Goal: Information Seeking & Learning: Learn about a topic

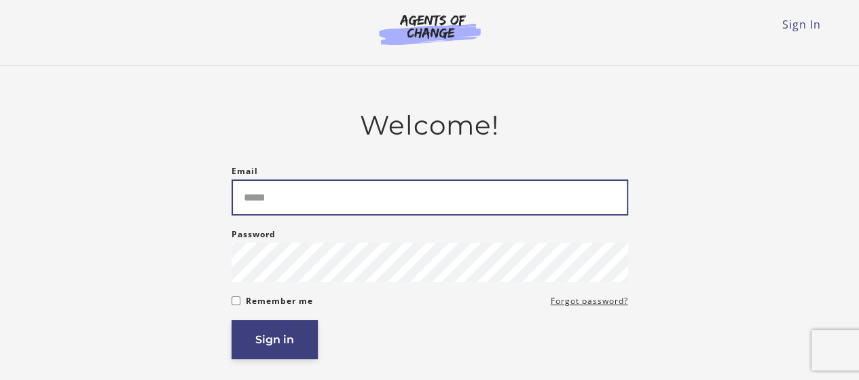
type input "**********"
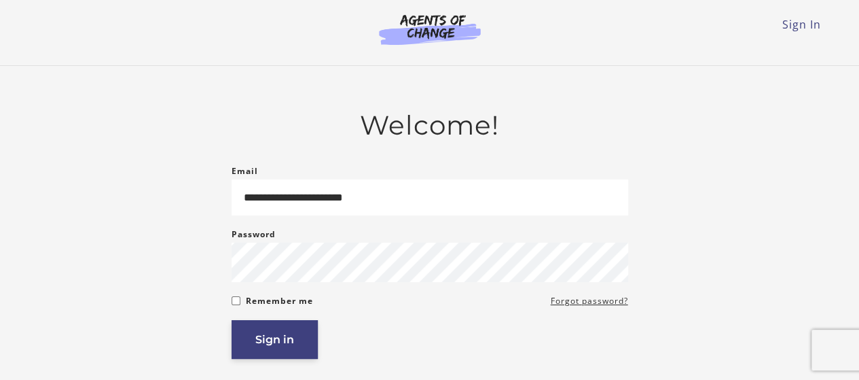
click at [292, 340] on button "Sign in" at bounding box center [275, 339] width 86 height 39
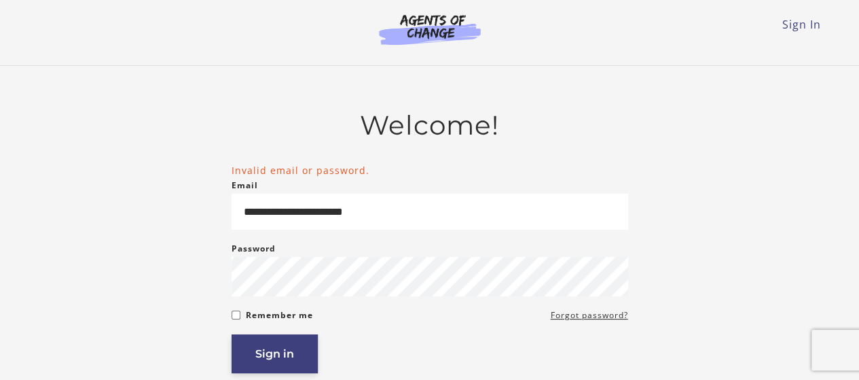
click at [275, 352] on button "Sign in" at bounding box center [275, 353] width 86 height 39
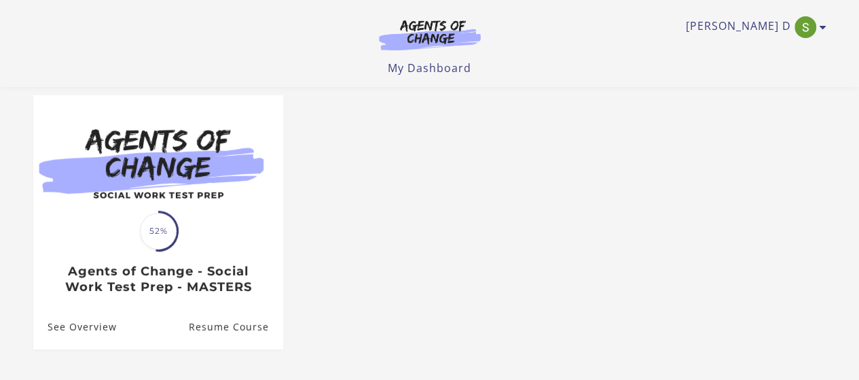
scroll to position [173, 0]
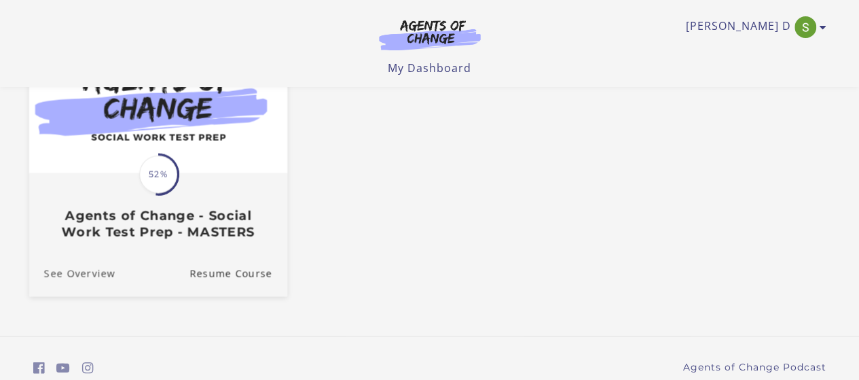
click at [75, 268] on link "See Overview" at bounding box center [72, 274] width 86 height 46
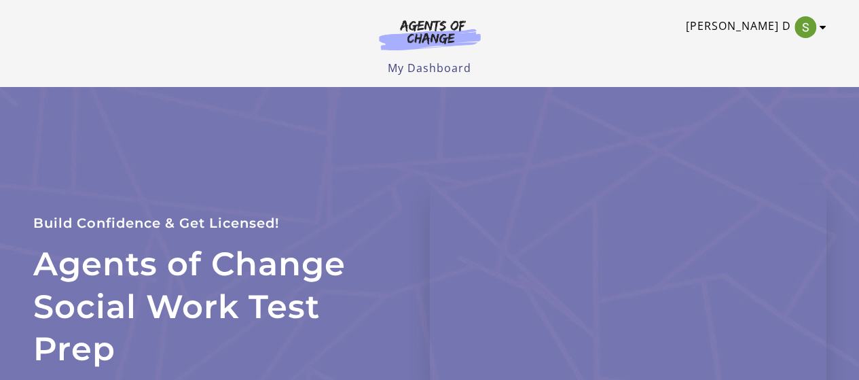
click at [776, 29] on link "[PERSON_NAME] D" at bounding box center [753, 27] width 134 height 22
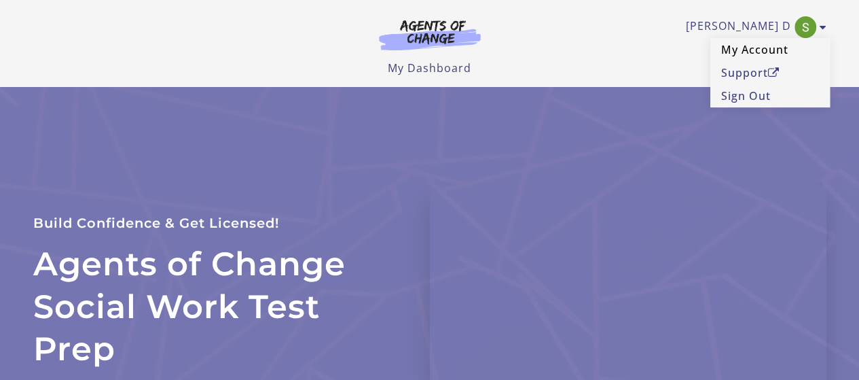
click at [764, 50] on link "My Account" at bounding box center [771, 49] width 120 height 23
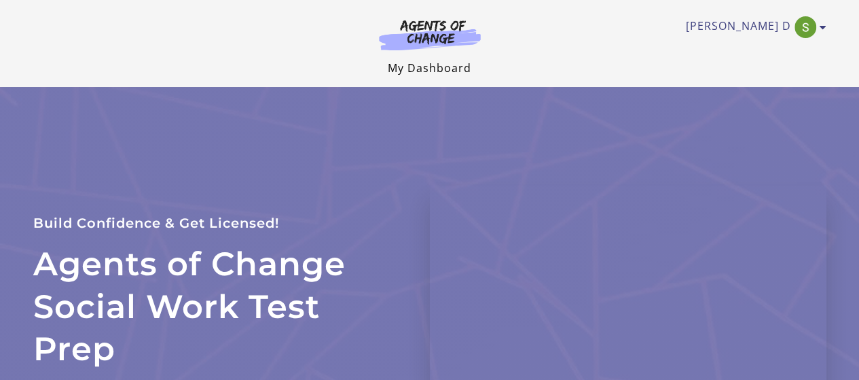
click at [425, 69] on link "My Dashboard" at bounding box center [430, 67] width 84 height 15
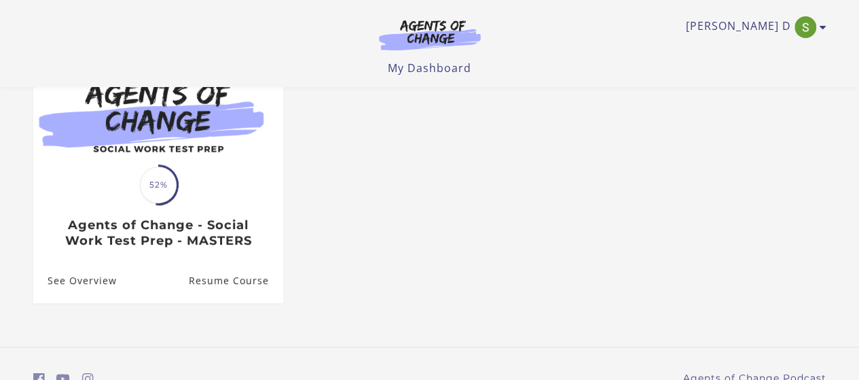
scroll to position [173, 0]
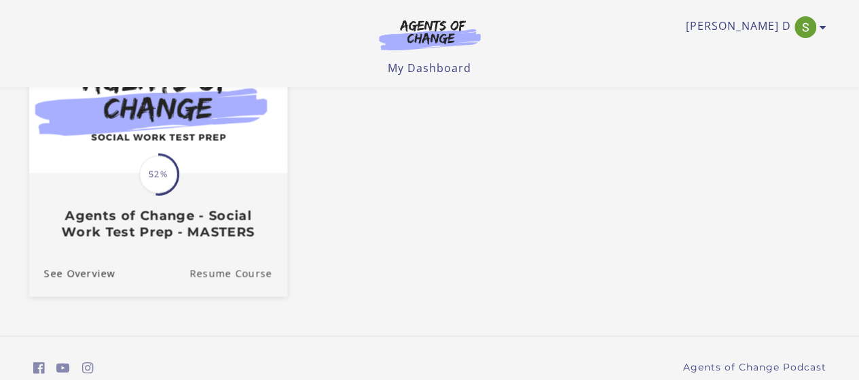
click at [228, 274] on link "Resume Course" at bounding box center [239, 274] width 98 height 46
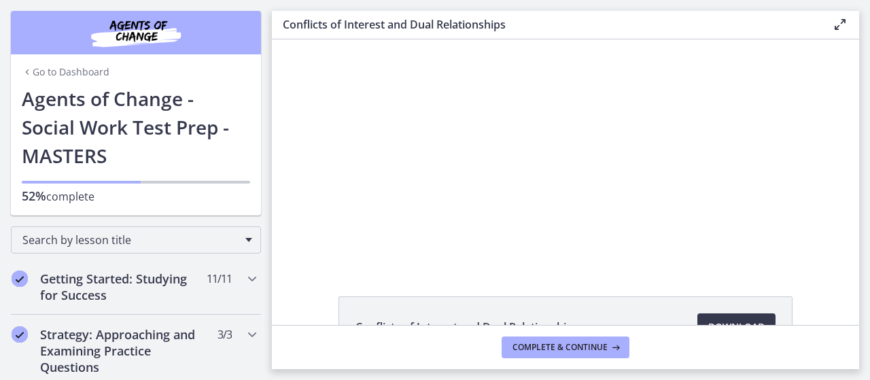
scroll to position [130, 0]
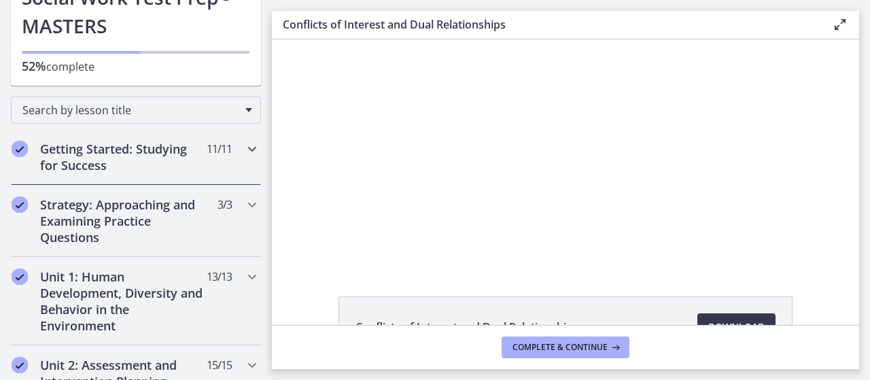
click at [244, 150] on icon "Chapters" at bounding box center [252, 149] width 16 height 16
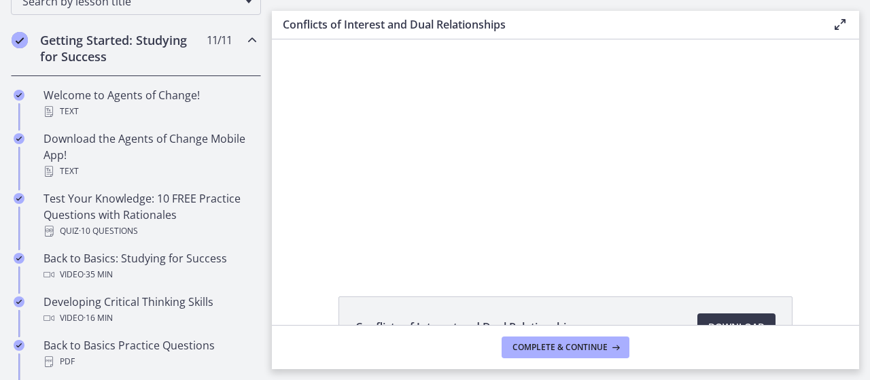
scroll to position [266, 0]
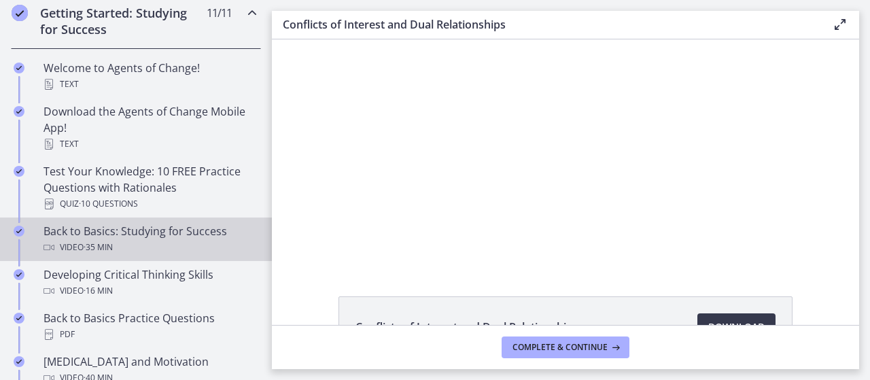
click at [197, 240] on div "Video · 35 min" at bounding box center [149, 247] width 212 height 16
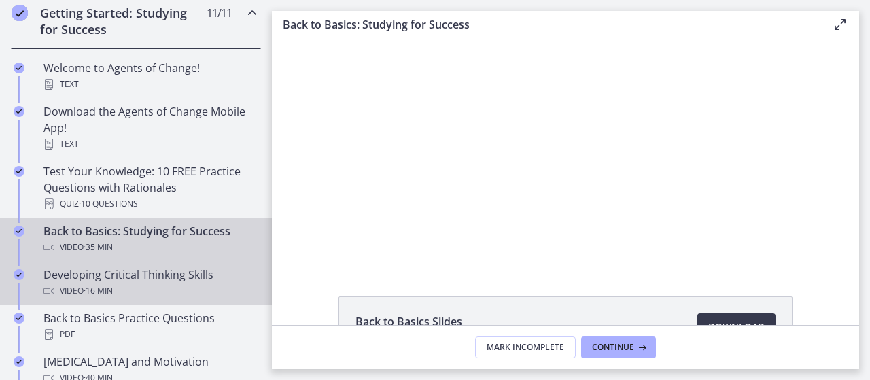
click at [188, 274] on div "Developing Critical Thinking Skills Video · 16 min" at bounding box center [149, 282] width 212 height 33
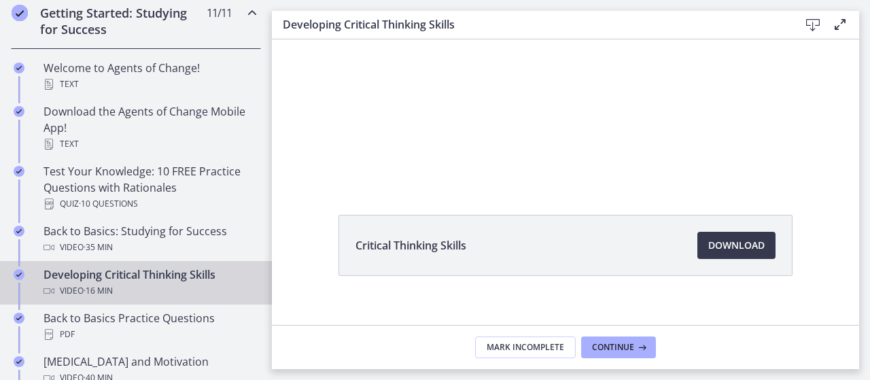
scroll to position [96, 0]
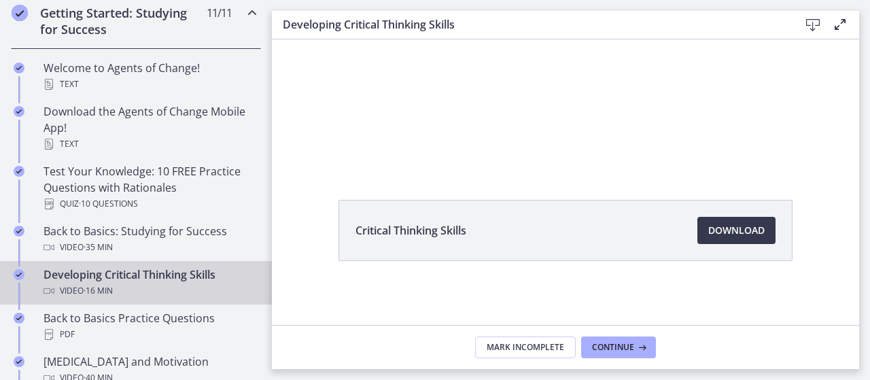
click at [841, 25] on icon at bounding box center [840, 24] width 16 height 16
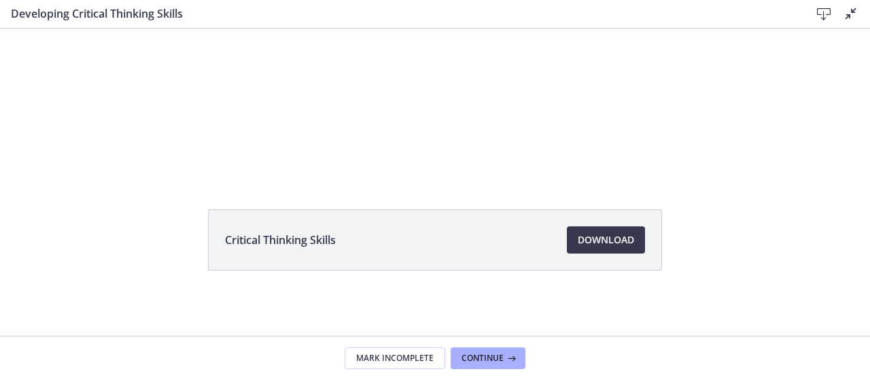
scroll to position [75, 0]
click at [845, 16] on icon at bounding box center [850, 13] width 16 height 16
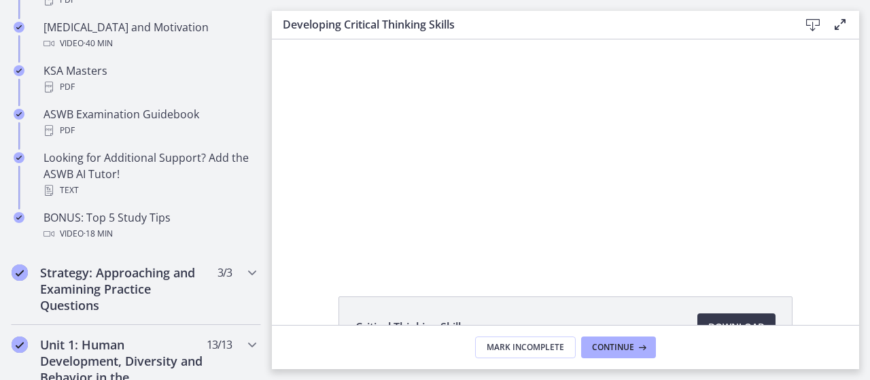
scroll to position [619, 0]
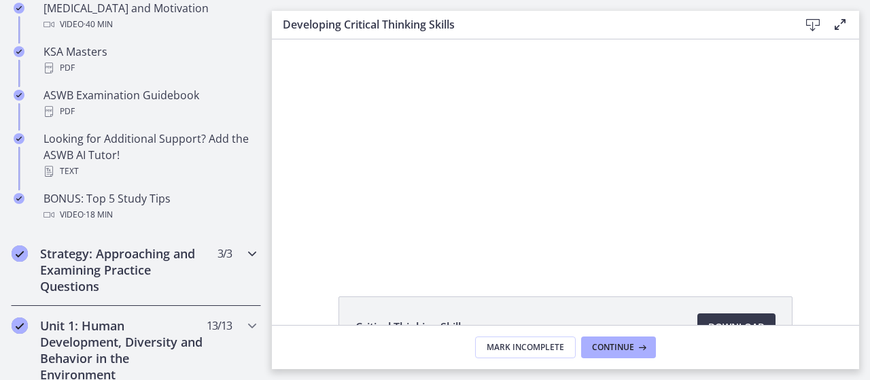
click at [244, 253] on icon "Chapters" at bounding box center [252, 253] width 16 height 16
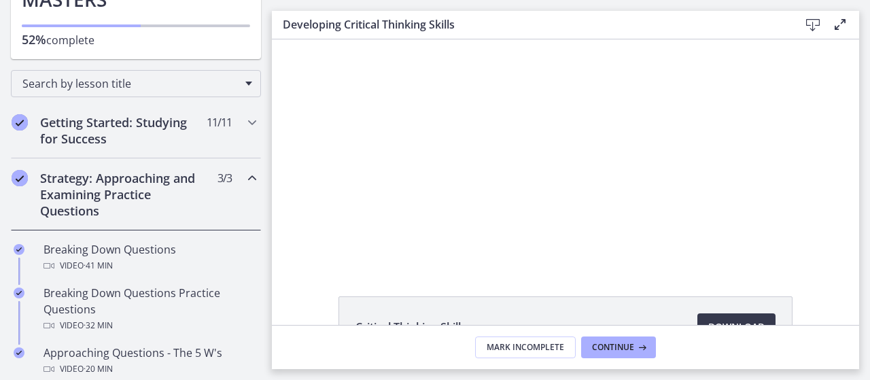
scroll to position [129, 0]
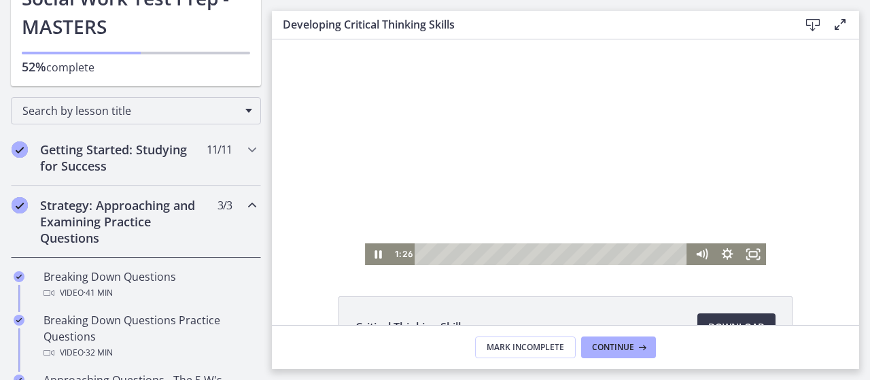
click at [491, 253] on div "Playbar" at bounding box center [552, 254] width 257 height 22
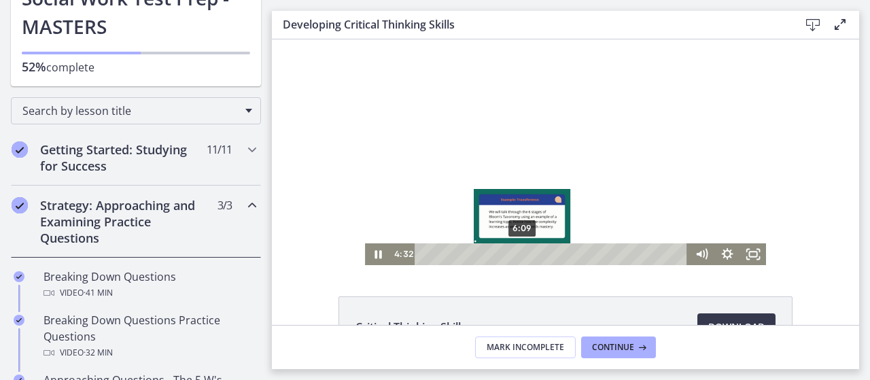
click at [518, 254] on div "6:09" at bounding box center [552, 254] width 257 height 22
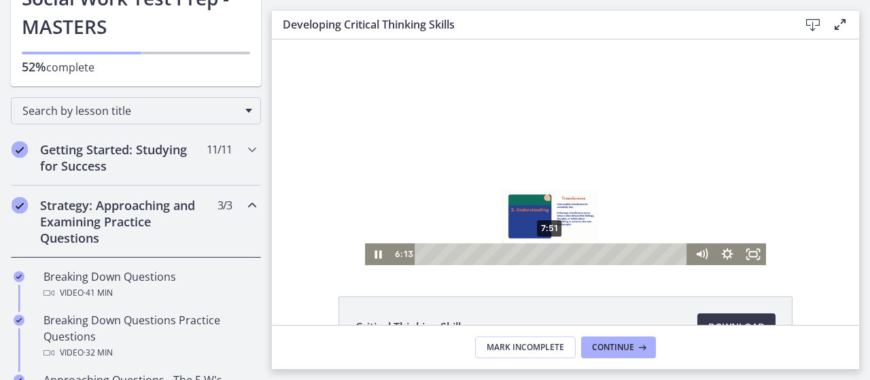
click at [545, 253] on div "7:51" at bounding box center [552, 254] width 257 height 22
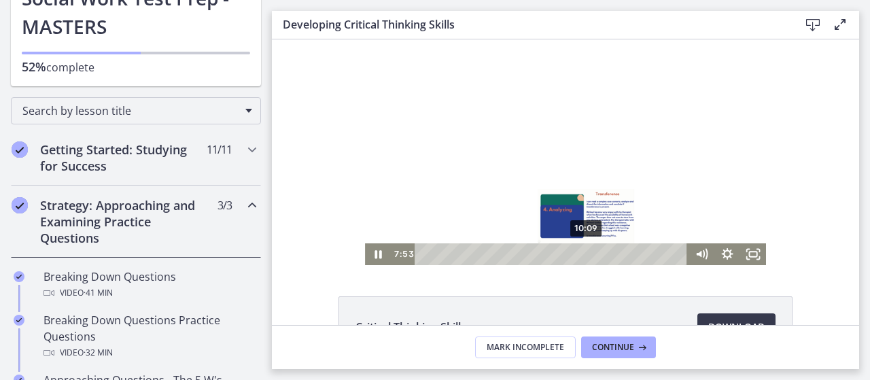
click at [582, 251] on div "10:09" at bounding box center [552, 254] width 257 height 22
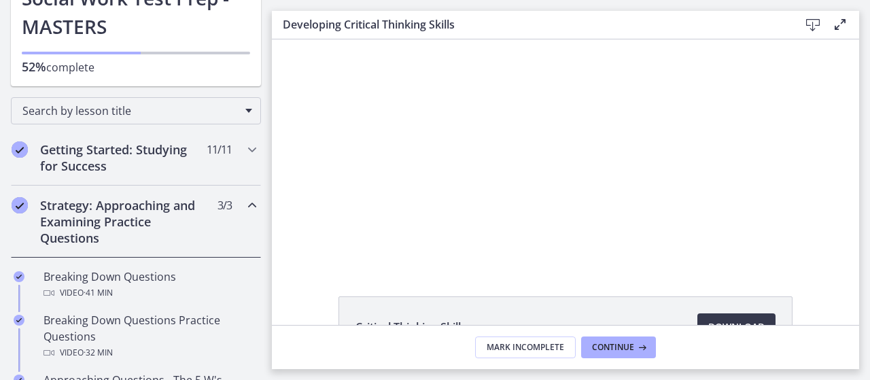
click at [244, 202] on icon "Chapters" at bounding box center [252, 205] width 16 height 16
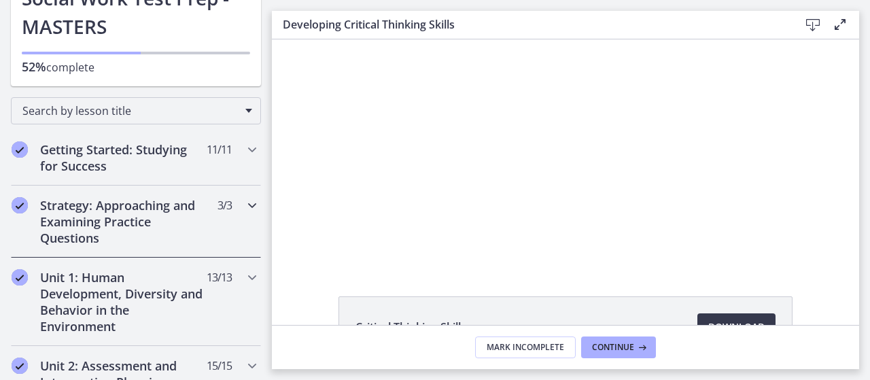
click at [244, 202] on icon "Chapters" at bounding box center [252, 205] width 16 height 16
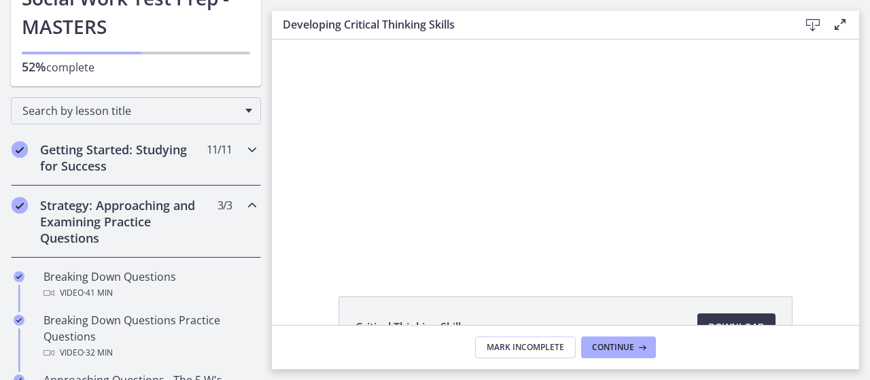
click at [244, 151] on icon "Chapters" at bounding box center [252, 149] width 16 height 16
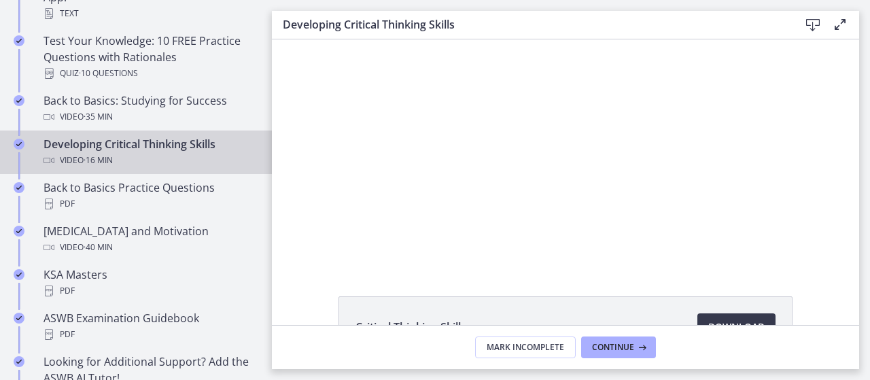
scroll to position [401, 0]
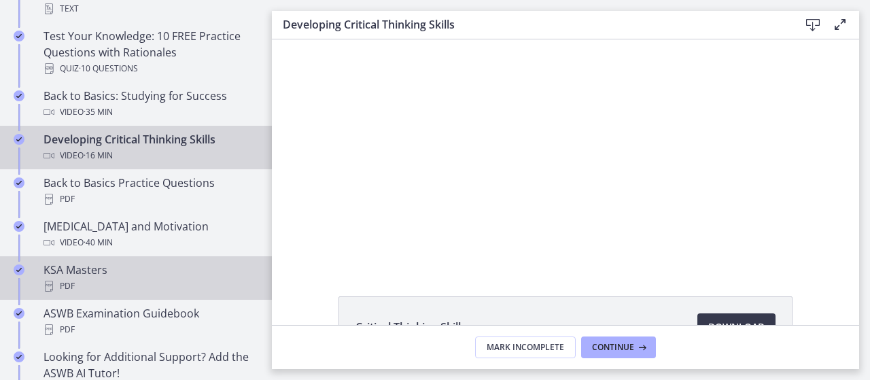
click at [183, 266] on div "KSA Masters PDF" at bounding box center [149, 278] width 212 height 33
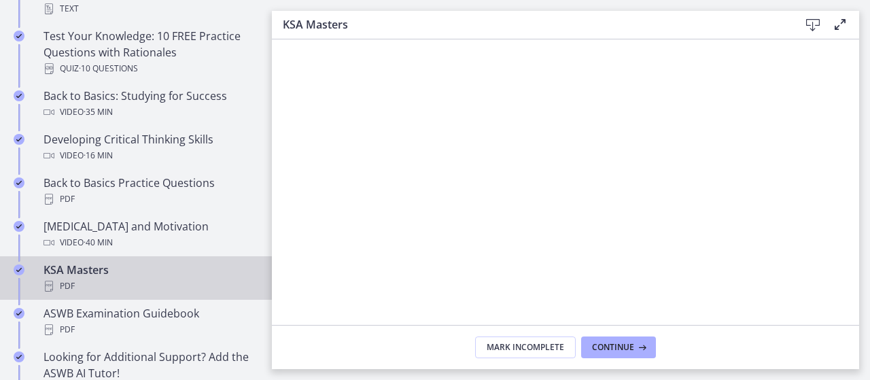
click at [859, 115] on main "KSA Masters Download Enable fullscreen Mark Incomplete Continue" at bounding box center [571, 190] width 598 height 380
click at [859, 118] on main "KSA Masters Download Enable fullscreen Mark Incomplete Continue" at bounding box center [571, 190] width 598 height 380
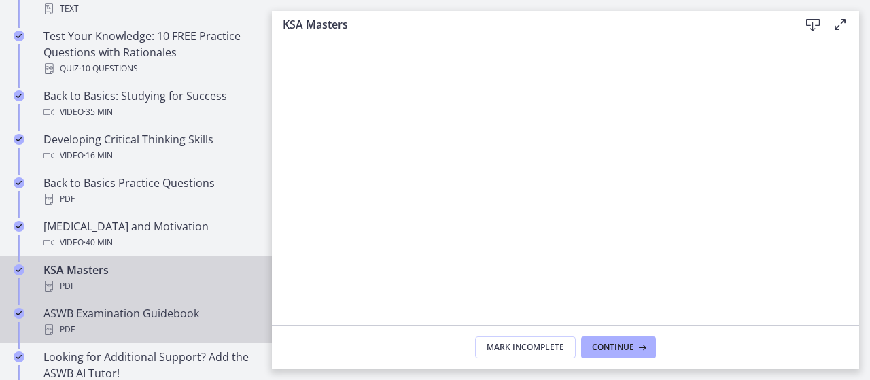
click at [194, 307] on div "ASWB Examination Guidebook PDF" at bounding box center [149, 321] width 212 height 33
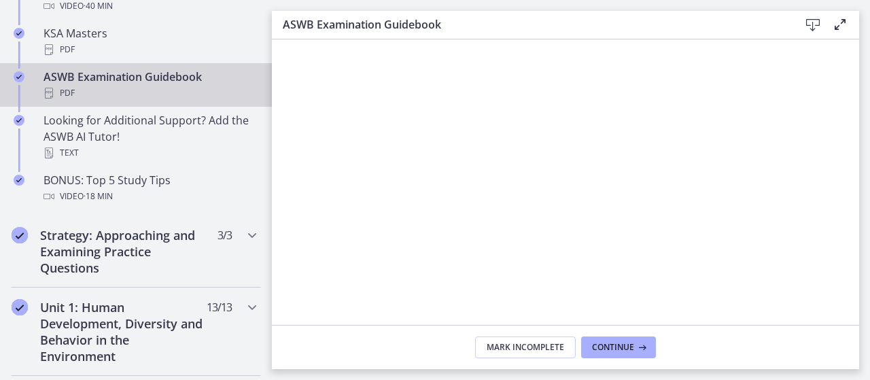
scroll to position [644, 0]
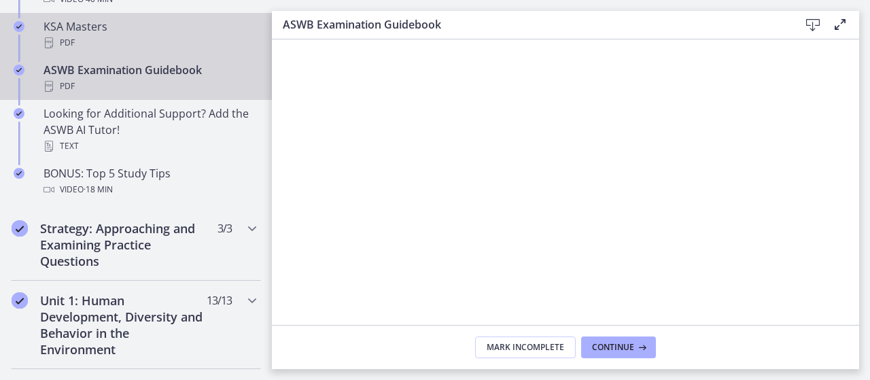
click at [189, 22] on div "KSA Masters PDF" at bounding box center [149, 34] width 212 height 33
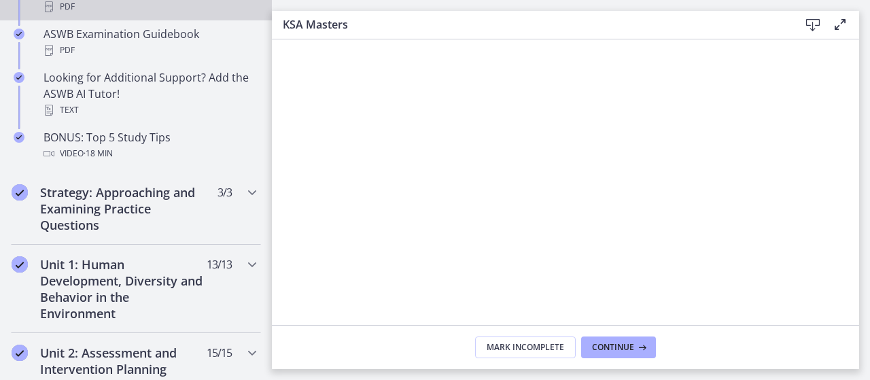
scroll to position [693, 0]
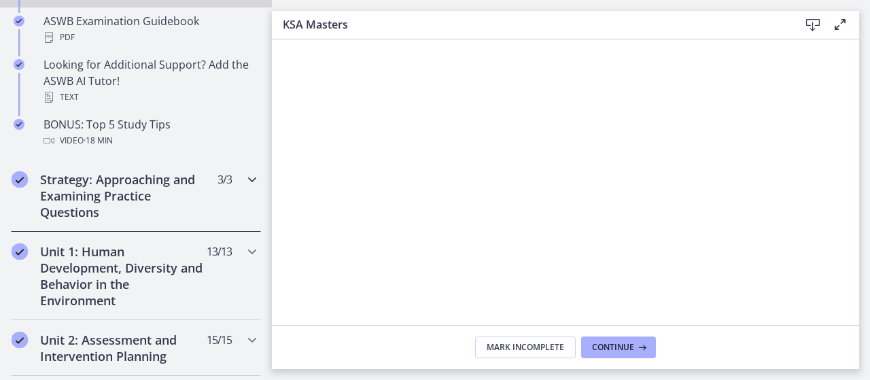
click at [247, 176] on icon "Chapters" at bounding box center [252, 179] width 16 height 16
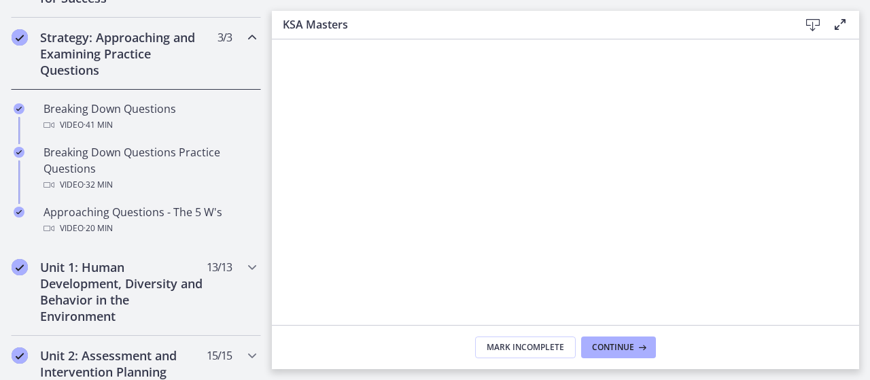
scroll to position [295, 0]
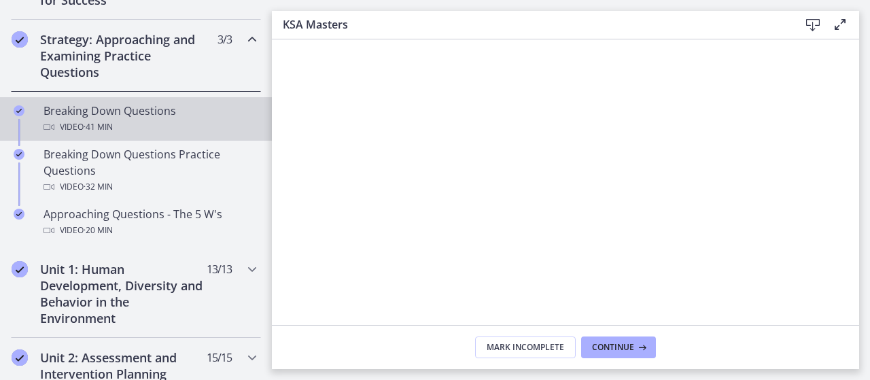
click at [190, 119] on div "Video · 41 min" at bounding box center [149, 127] width 212 height 16
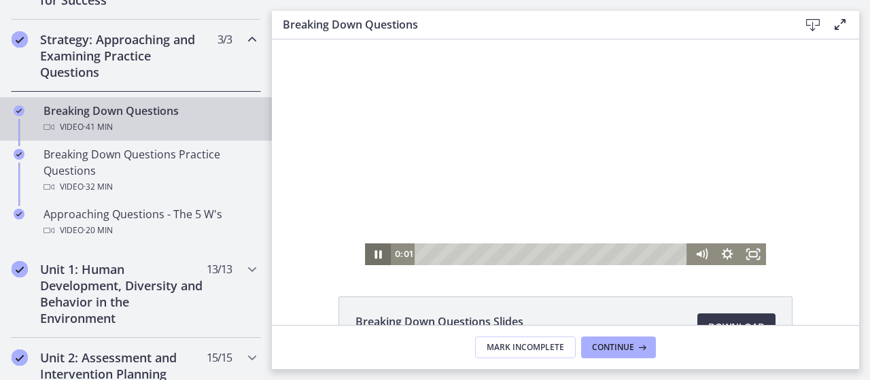
click at [374, 252] on icon "Pause" at bounding box center [377, 254] width 7 height 8
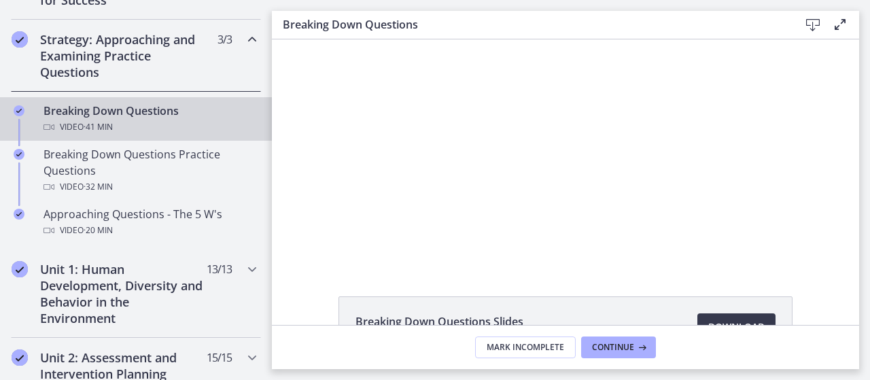
click at [196, 111] on div "Breaking Down Questions Video · 41 min" at bounding box center [149, 119] width 212 height 33
click at [180, 124] on div "Video · 41 min" at bounding box center [149, 127] width 212 height 16
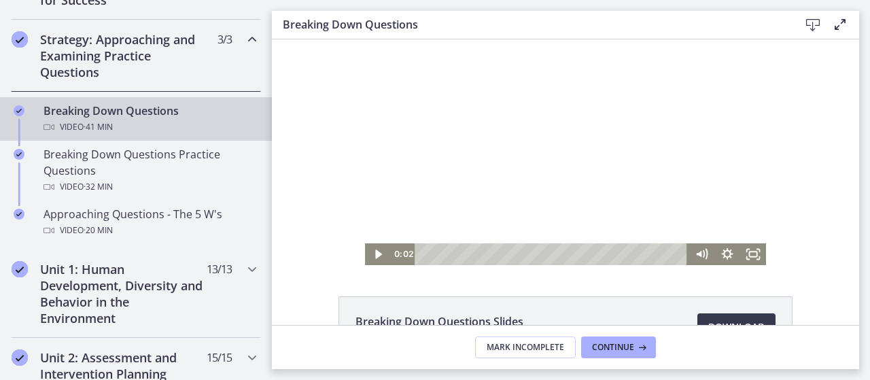
click at [557, 204] on div at bounding box center [565, 152] width 401 height 226
click at [747, 255] on icon "Fullscreen" at bounding box center [753, 254] width 26 height 22
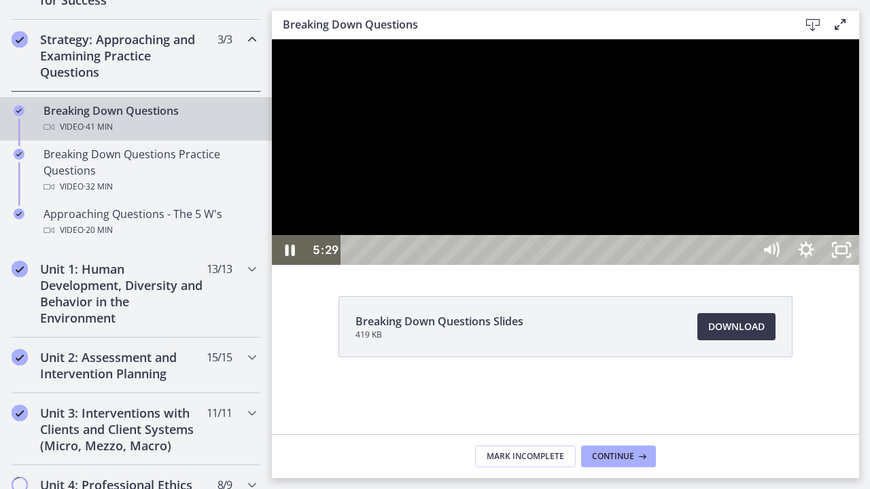
click at [695, 265] on div at bounding box center [565, 152] width 587 height 226
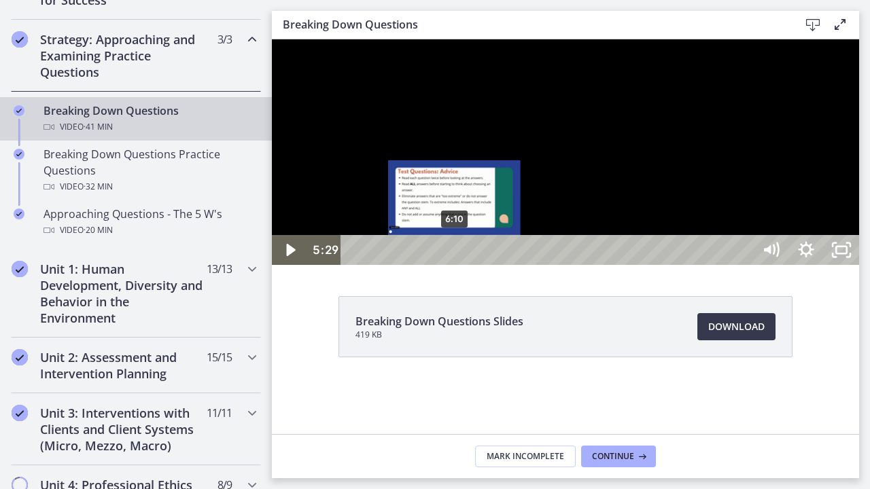
click at [455, 265] on div "6:10" at bounding box center [548, 250] width 391 height 30
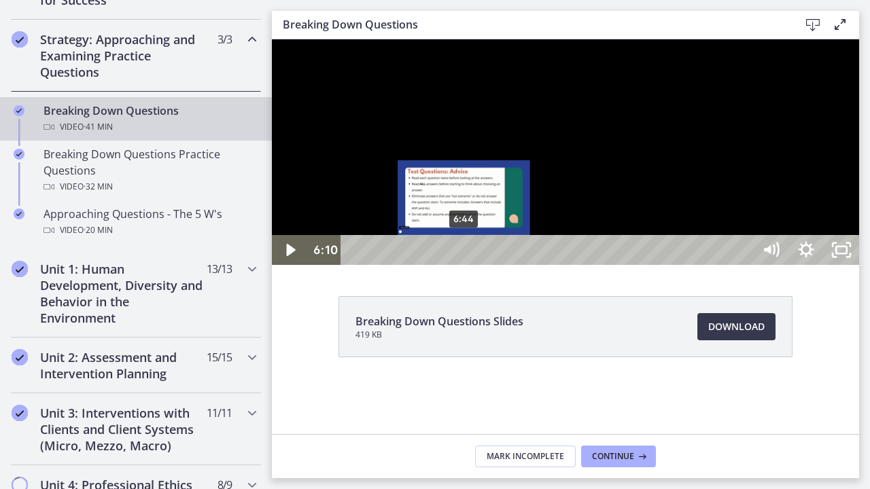
click at [465, 265] on div "6:44" at bounding box center [548, 250] width 391 height 30
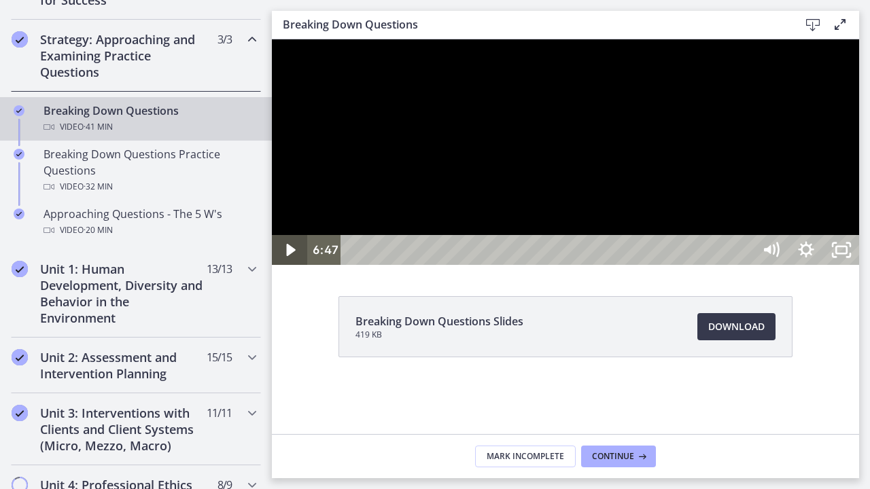
click at [287, 256] on icon "Play Video" at bounding box center [290, 250] width 9 height 12
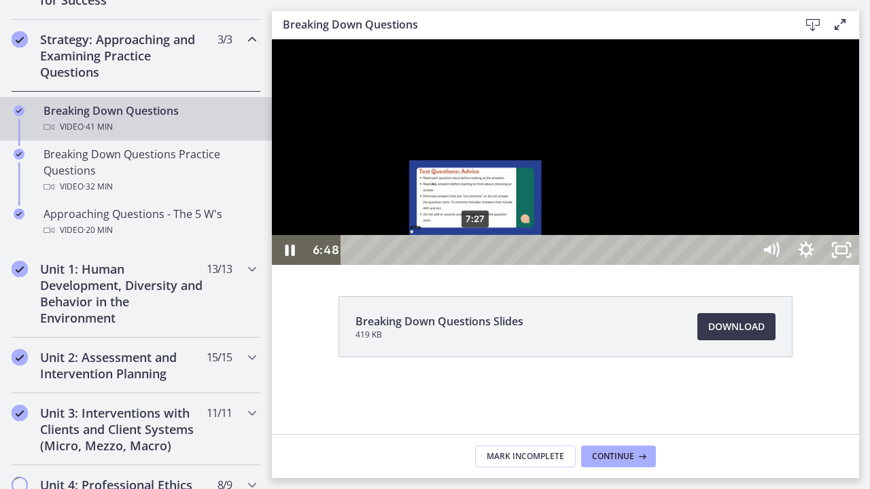
click at [476, 265] on div "7:27" at bounding box center [548, 250] width 391 height 30
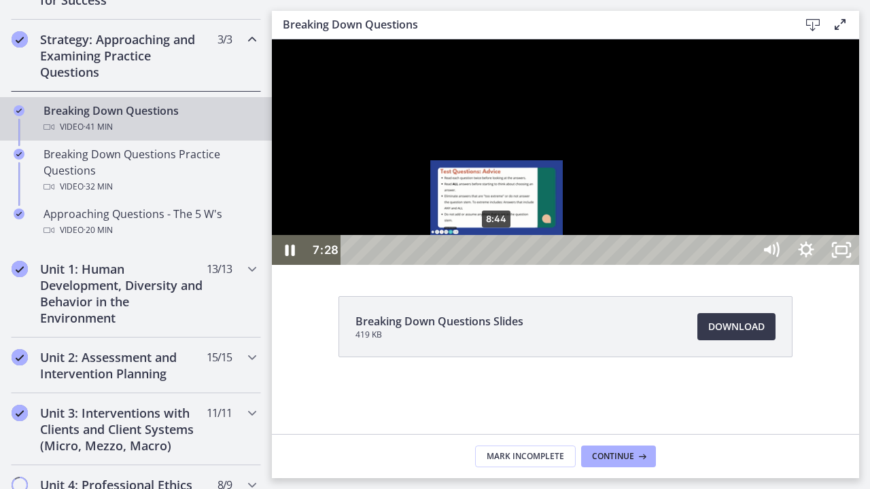
click at [497, 265] on div "8:44" at bounding box center [548, 250] width 391 height 30
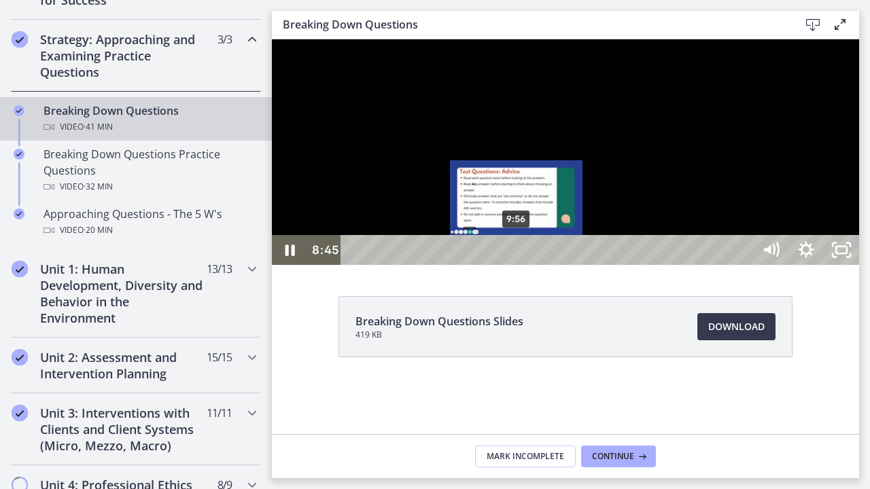
click at [519, 265] on div "9:56" at bounding box center [548, 250] width 391 height 30
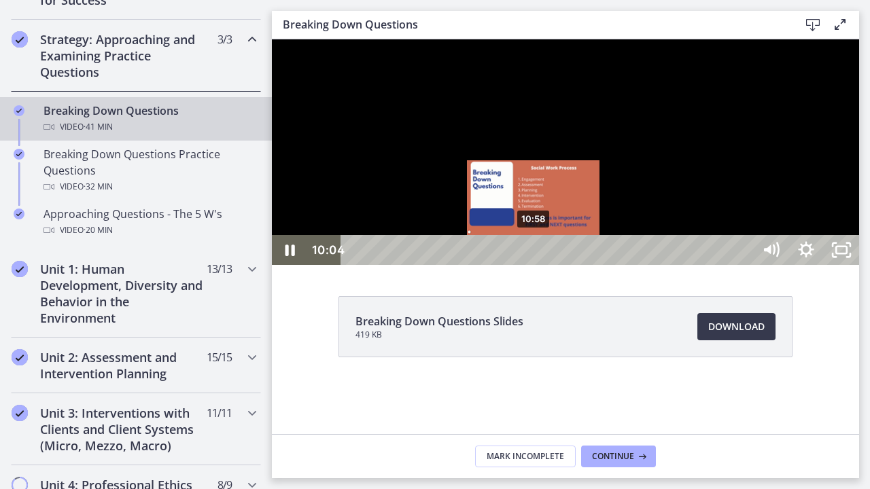
click at [535, 265] on div "10:58" at bounding box center [548, 250] width 391 height 30
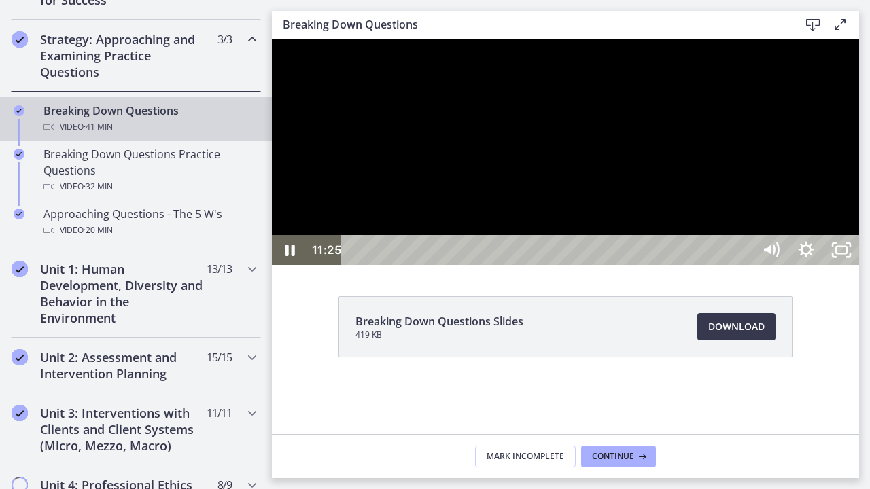
click at [759, 265] on div at bounding box center [565, 152] width 587 height 226
click at [288, 256] on icon "Play Video" at bounding box center [290, 250] width 9 height 12
click at [746, 265] on div at bounding box center [565, 152] width 587 height 226
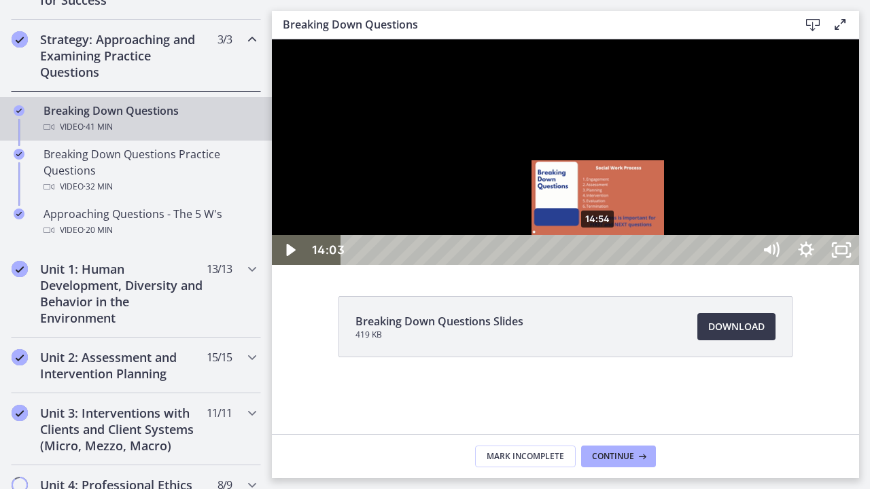
click at [599, 265] on div "14:54" at bounding box center [548, 250] width 391 height 30
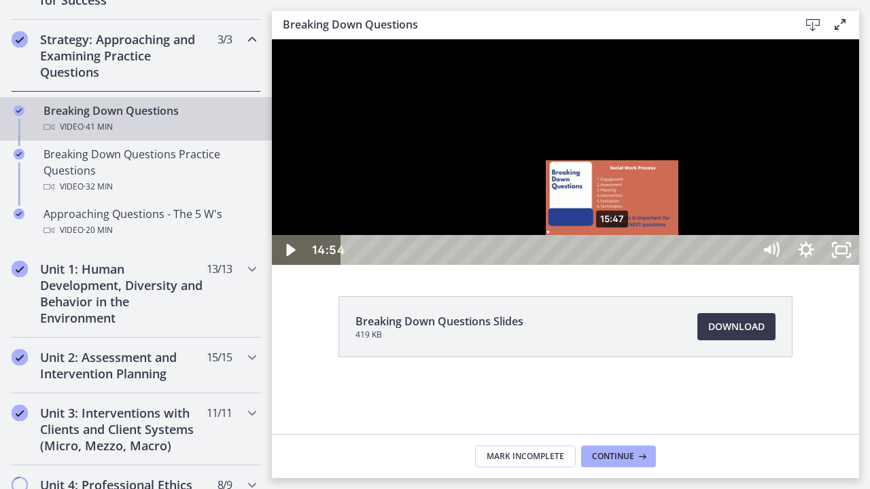
click at [613, 265] on div "15:47" at bounding box center [548, 250] width 391 height 30
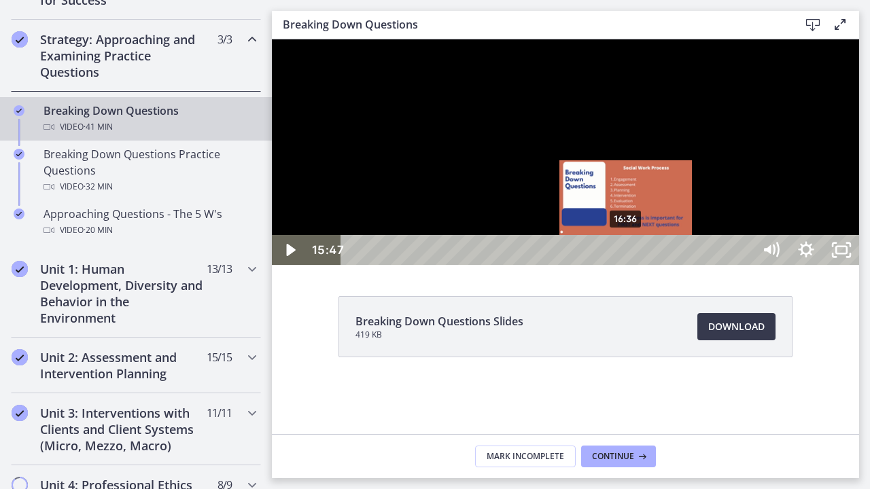
click at [626, 265] on div "16:36" at bounding box center [548, 250] width 391 height 30
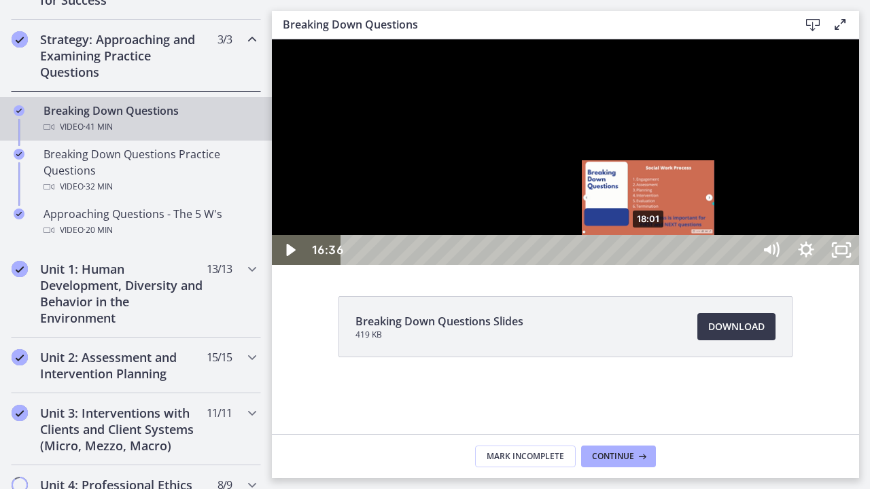
click at [649, 265] on div "18:01" at bounding box center [548, 250] width 391 height 30
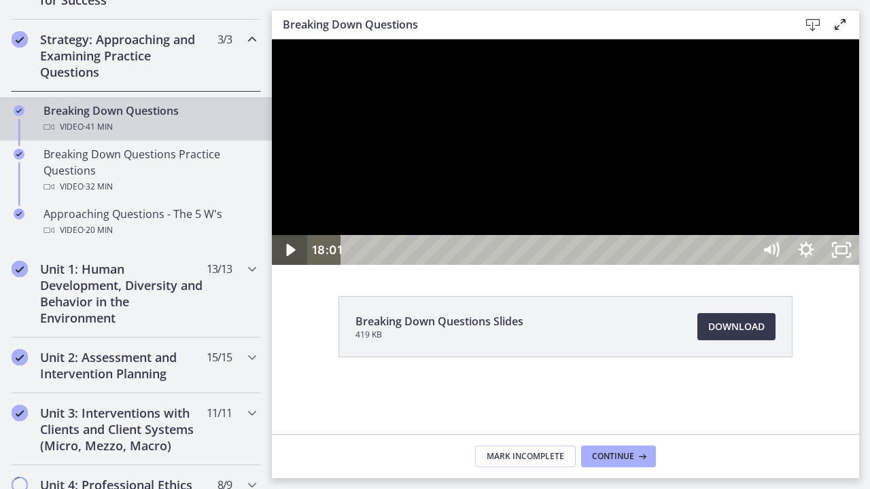
click at [294, 265] on icon "Play Video" at bounding box center [290, 250] width 35 height 30
click at [351, 198] on div at bounding box center [565, 152] width 587 height 226
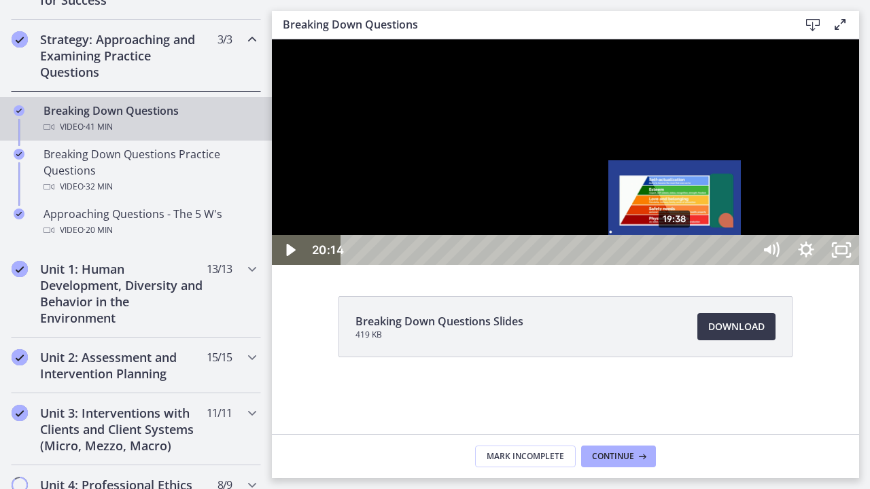
click at [676, 265] on div "19:38" at bounding box center [548, 250] width 391 height 30
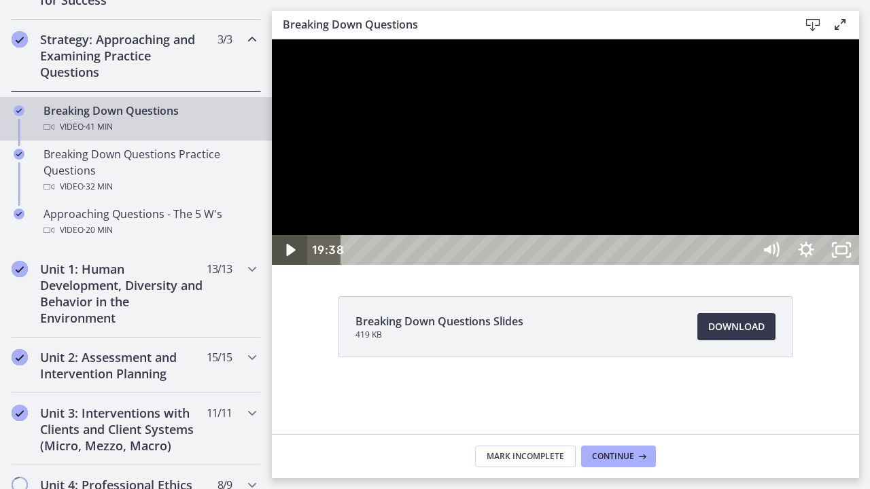
click at [290, 256] on icon "Play Video" at bounding box center [290, 250] width 9 height 12
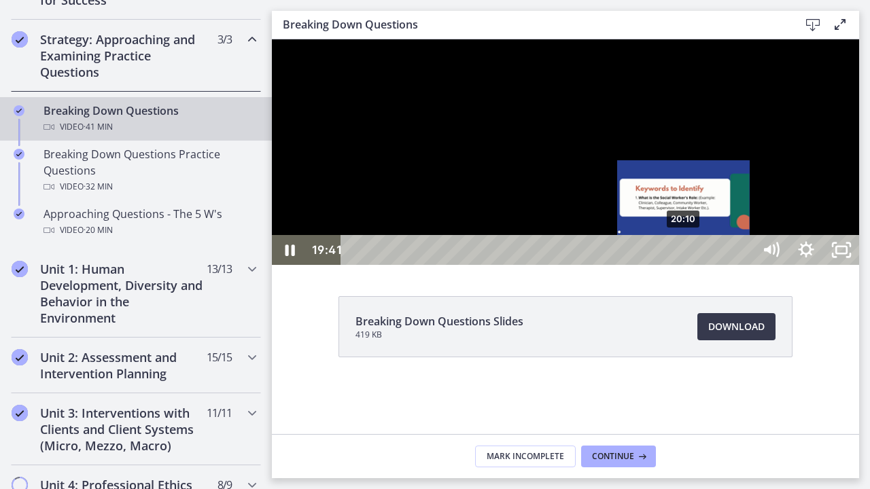
click at [685, 265] on div "20:10" at bounding box center [548, 250] width 391 height 30
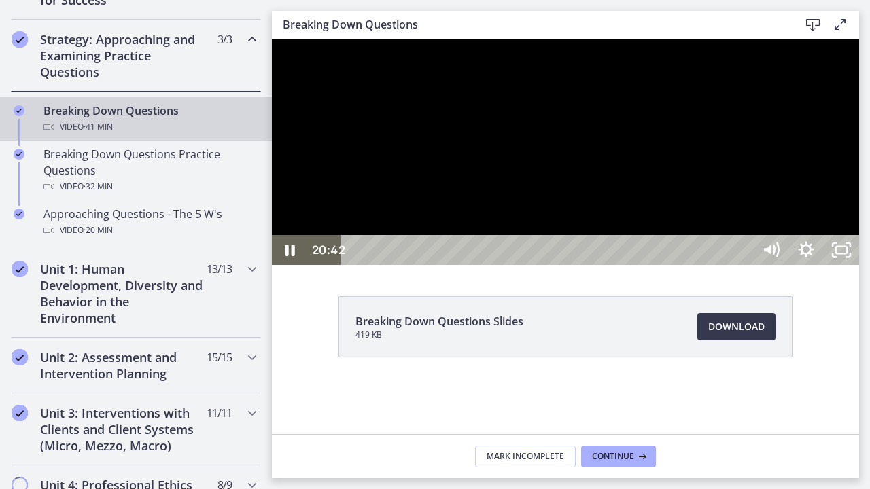
click at [590, 265] on div at bounding box center [565, 152] width 587 height 226
click at [290, 256] on icon "Play Video" at bounding box center [290, 250] width 9 height 12
click at [456, 265] on div at bounding box center [565, 152] width 587 height 226
click at [289, 256] on icon "Play Video" at bounding box center [290, 250] width 9 height 12
click at [289, 265] on icon "Pause" at bounding box center [289, 250] width 35 height 30
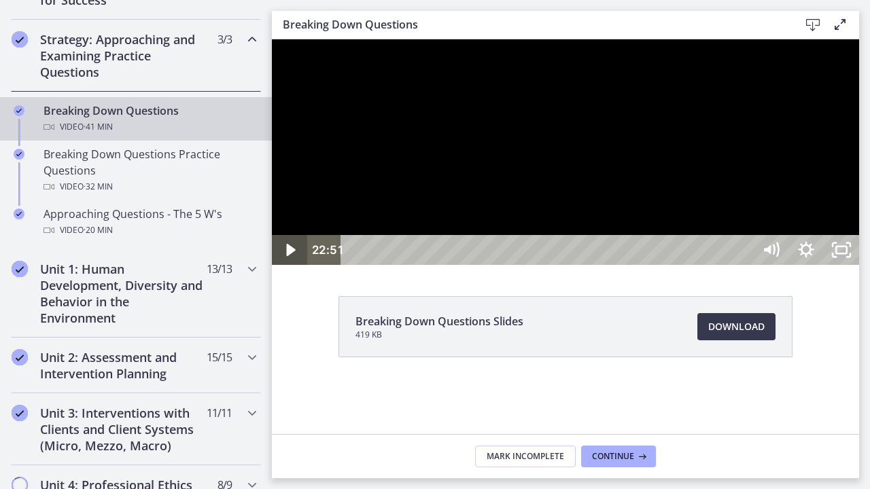
click at [289, 256] on icon "Play Video" at bounding box center [290, 250] width 9 height 12
click at [351, 265] on div at bounding box center [565, 152] width 587 height 226
click at [286, 265] on icon "Play Video" at bounding box center [290, 250] width 35 height 30
click at [293, 256] on icon "Pause" at bounding box center [290, 251] width 10 height 12
click at [651, 265] on div at bounding box center [565, 152] width 587 height 226
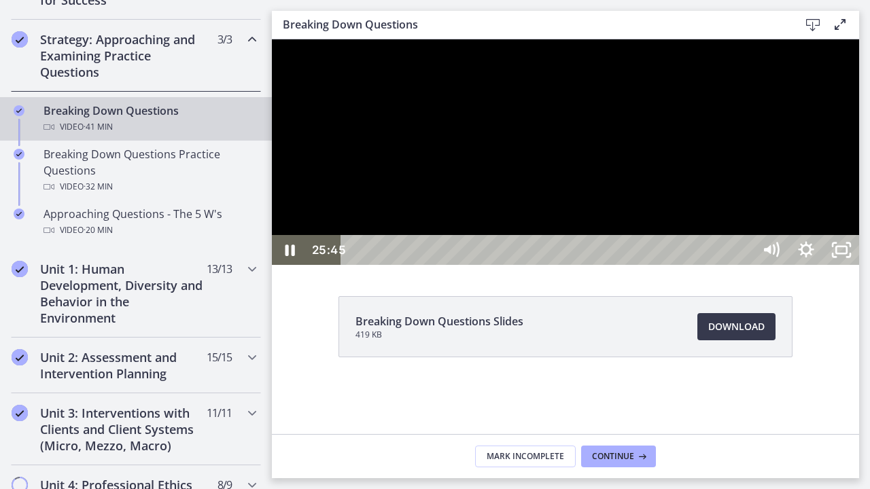
click at [692, 265] on div at bounding box center [565, 152] width 587 height 226
click at [709, 265] on div at bounding box center [565, 152] width 587 height 226
click at [622, 265] on div at bounding box center [565, 152] width 587 height 226
click at [615, 265] on div at bounding box center [565, 152] width 587 height 226
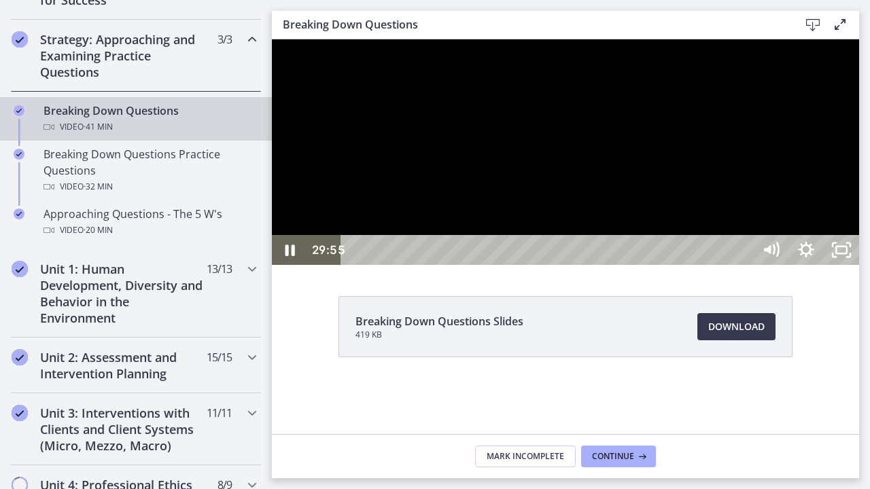
click at [615, 265] on div at bounding box center [565, 152] width 587 height 226
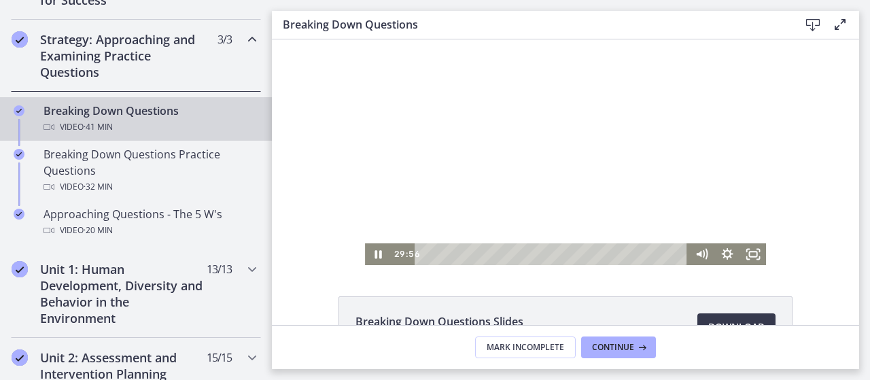
click at [434, 191] on div at bounding box center [565, 152] width 401 height 226
click at [749, 254] on rect "Fullscreen" at bounding box center [752, 253] width 7 height 5
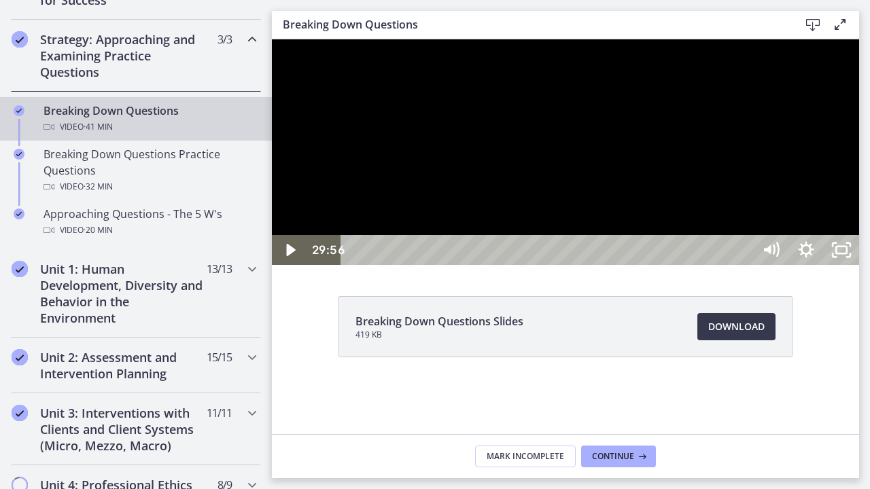
click at [751, 262] on div at bounding box center [565, 152] width 587 height 226
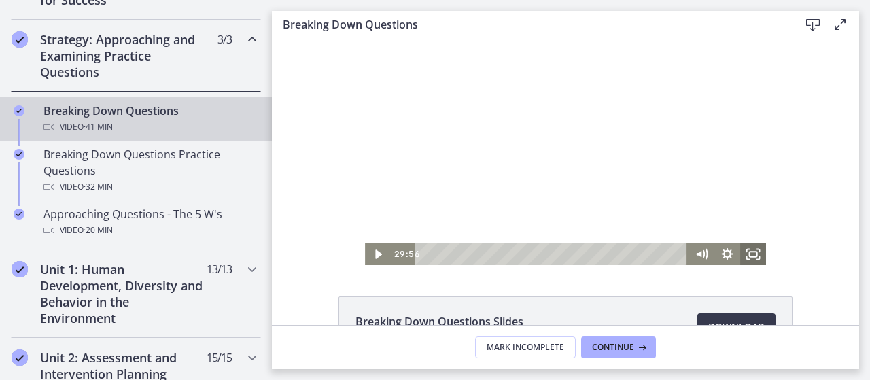
drag, startPoint x: 613, startPoint y: 213, endPoint x: 747, endPoint y: 256, distance: 140.7
click at [747, 256] on div "Click for sound @keyframes VOLUME_SMALL_WAVE_FLASH { 0% { opacity: 0; } 33% { o…" at bounding box center [565, 152] width 401 height 226
click at [749, 256] on rect "Fullscreen" at bounding box center [752, 253] width 7 height 5
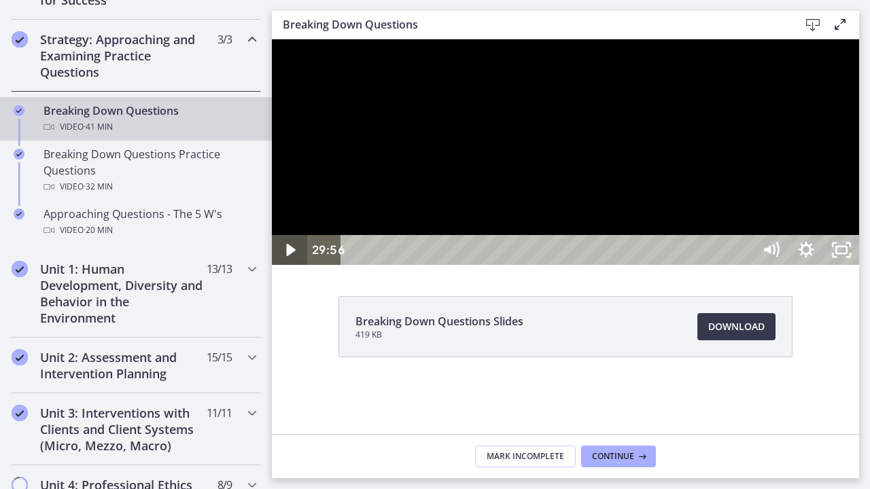
click at [291, 256] on icon "Play Video" at bounding box center [290, 250] width 9 height 12
click at [454, 265] on div at bounding box center [565, 152] width 587 height 226
click at [609, 265] on div at bounding box center [565, 152] width 587 height 226
click at [664, 247] on div at bounding box center [565, 152] width 587 height 226
click at [663, 265] on div at bounding box center [565, 152] width 587 height 226
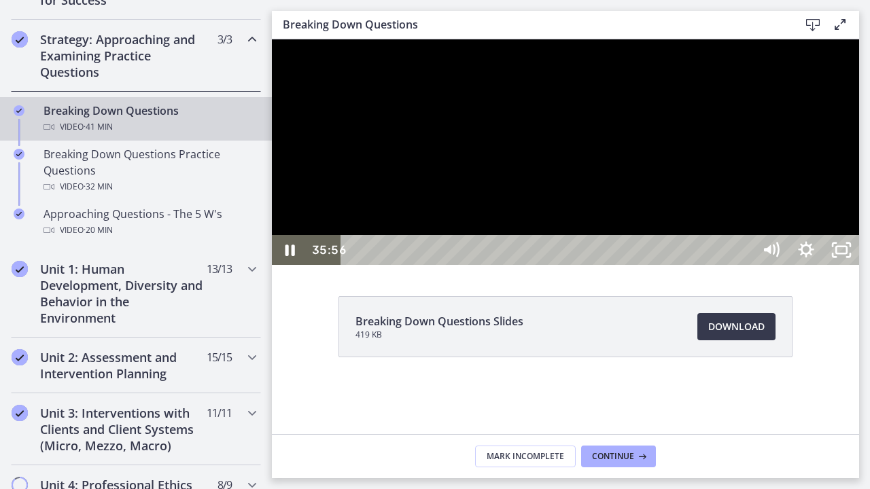
click at [859, 265] on div at bounding box center [565, 152] width 587 height 226
click at [844, 265] on div at bounding box center [565, 152] width 587 height 226
click at [859, 265] on div at bounding box center [565, 152] width 587 height 226
click at [859, 265] on icon "Unfullscreen" at bounding box center [840, 250] width 35 height 30
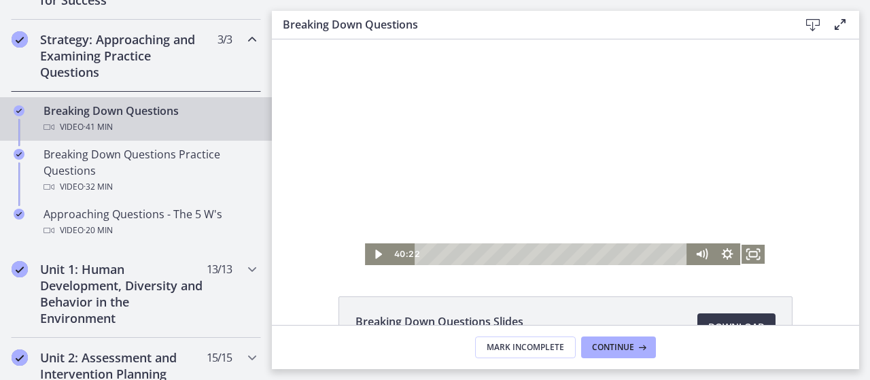
click at [421, 360] on footer "Mark Incomplete Continue" at bounding box center [565, 347] width 587 height 44
click at [743, 251] on icon "Fullscreen" at bounding box center [753, 254] width 26 height 22
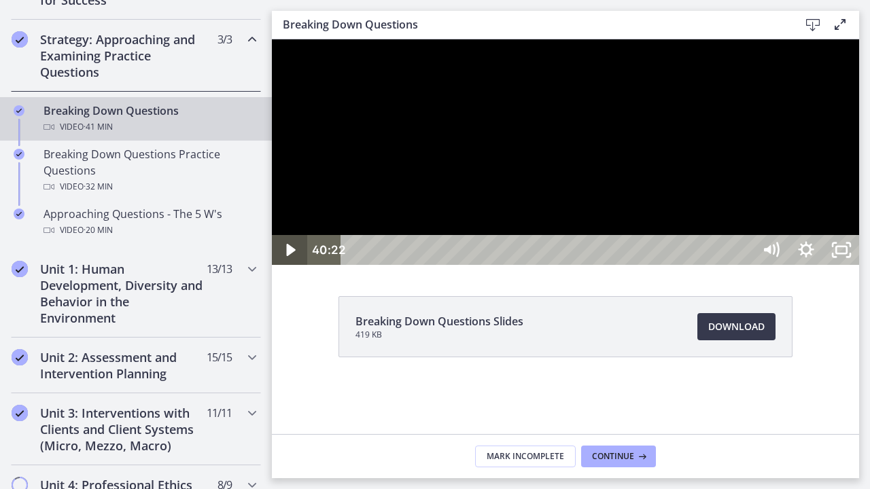
click at [289, 256] on icon "Play Video" at bounding box center [290, 250] width 9 height 12
click at [289, 265] on icon "Pause" at bounding box center [289, 250] width 35 height 30
click at [289, 256] on icon "Play Video" at bounding box center [290, 250] width 9 height 12
click at [564, 265] on div at bounding box center [565, 152] width 587 height 226
click at [289, 265] on icon "Play Video" at bounding box center [290, 250] width 35 height 30
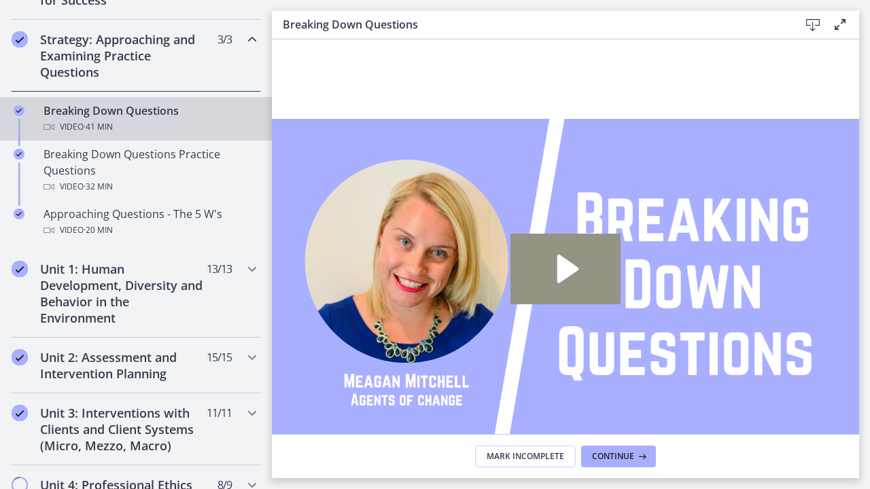
click at [621, 266] on icon "Play Video: cbe18pht4o1cl02sia30.mp4" at bounding box center [565, 269] width 111 height 71
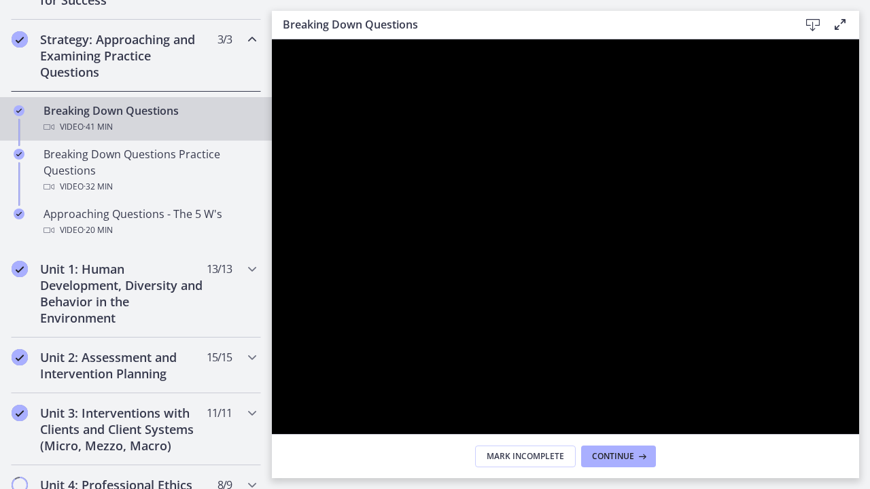
click at [791, 379] on div at bounding box center [565, 283] width 587 height 489
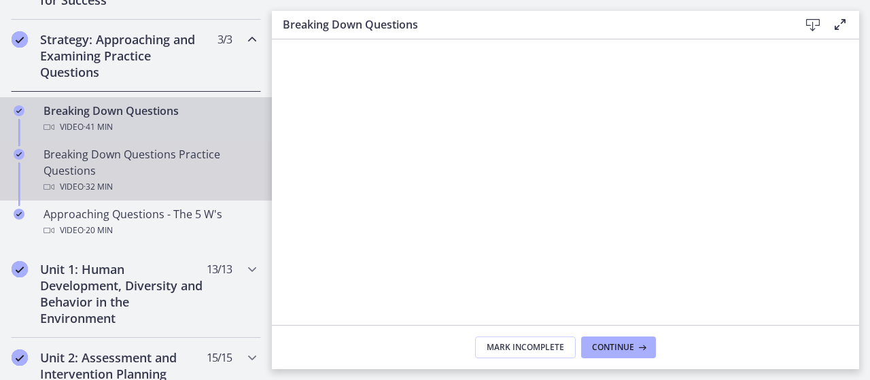
click at [142, 164] on div "Breaking Down Questions Practice Questions Video · 32 min" at bounding box center [149, 170] width 212 height 49
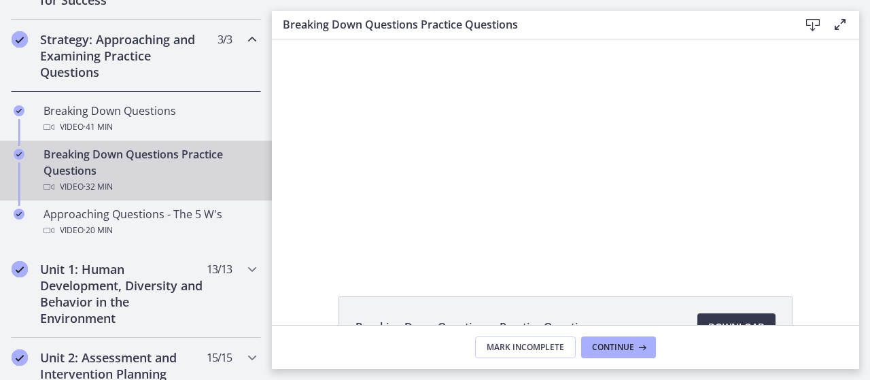
click at [840, 27] on icon at bounding box center [840, 24] width 16 height 16
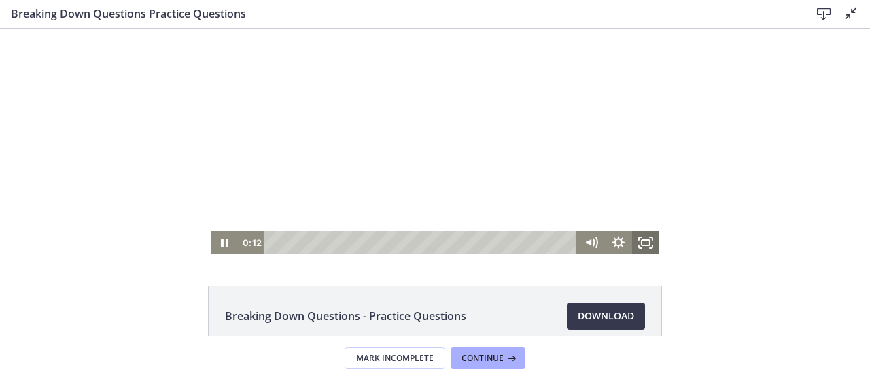
click at [641, 247] on icon "Fullscreen" at bounding box center [645, 242] width 27 height 23
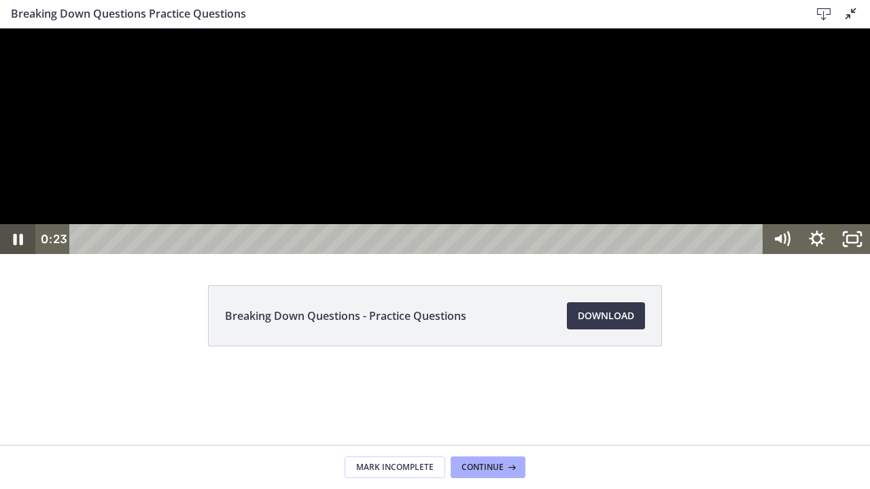
click at [16, 254] on icon "Pause" at bounding box center [17, 239] width 35 height 30
click at [16, 254] on icon "Play Video" at bounding box center [18, 239] width 35 height 30
click at [185, 254] on div at bounding box center [435, 142] width 870 height 226
click at [243, 254] on div at bounding box center [435, 142] width 870 height 226
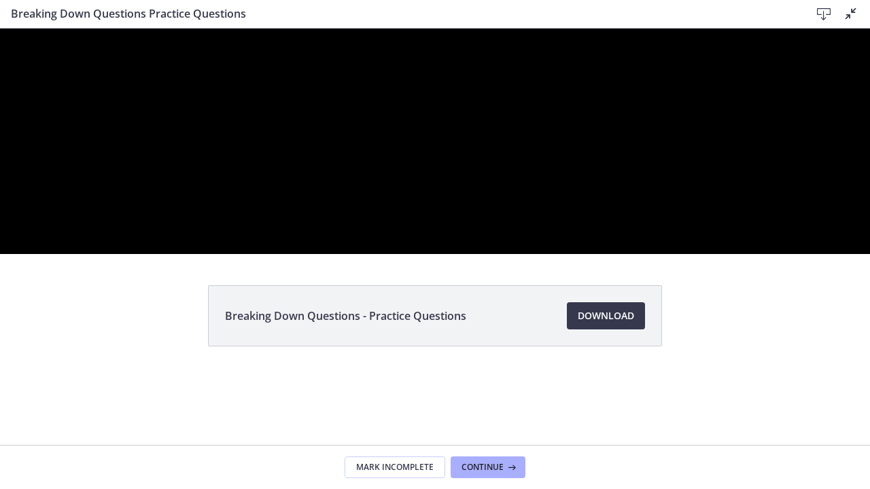
click at [243, 254] on div at bounding box center [435, 142] width 870 height 226
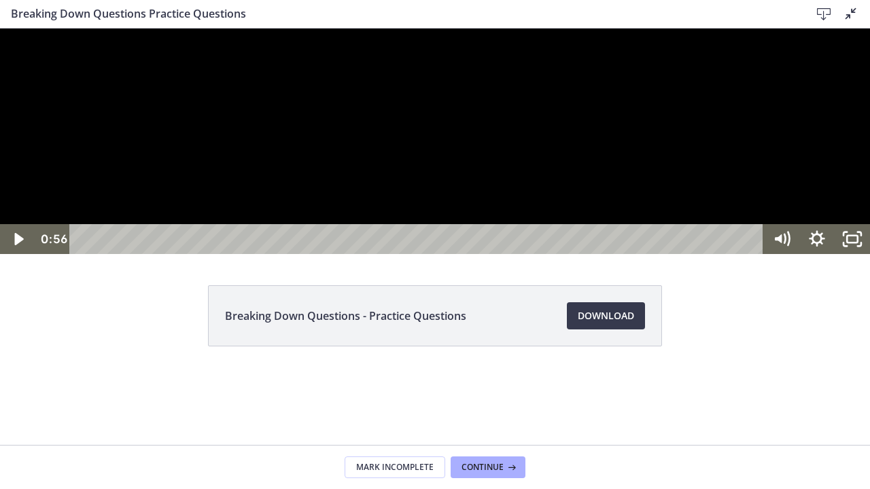
click at [243, 254] on div at bounding box center [435, 142] width 870 height 226
click at [344, 254] on div at bounding box center [435, 142] width 870 height 226
click at [404, 254] on div at bounding box center [435, 142] width 870 height 226
click at [421, 254] on div at bounding box center [435, 142] width 870 height 226
click at [408, 254] on div at bounding box center [435, 142] width 870 height 226
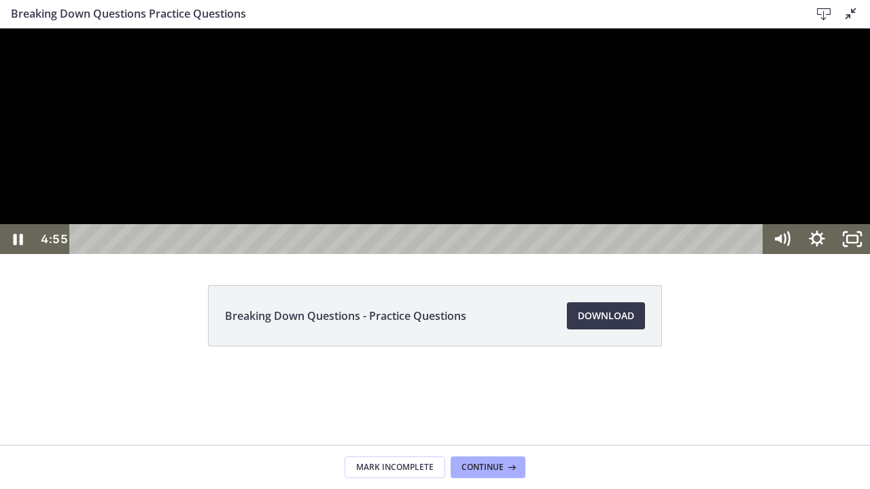
click at [393, 211] on div at bounding box center [435, 142] width 870 height 226
click at [280, 254] on div at bounding box center [435, 142] width 870 height 226
click at [300, 254] on div at bounding box center [435, 142] width 870 height 226
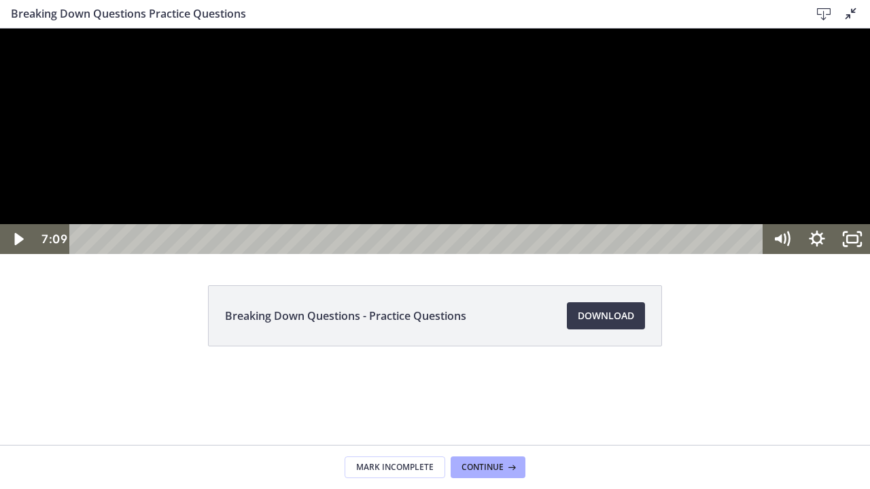
click at [300, 254] on div at bounding box center [435, 142] width 870 height 226
click at [298, 254] on div at bounding box center [435, 142] width 870 height 226
click at [333, 254] on div at bounding box center [435, 142] width 870 height 226
click at [340, 251] on div at bounding box center [435, 142] width 870 height 226
click at [363, 237] on div at bounding box center [435, 142] width 870 height 226
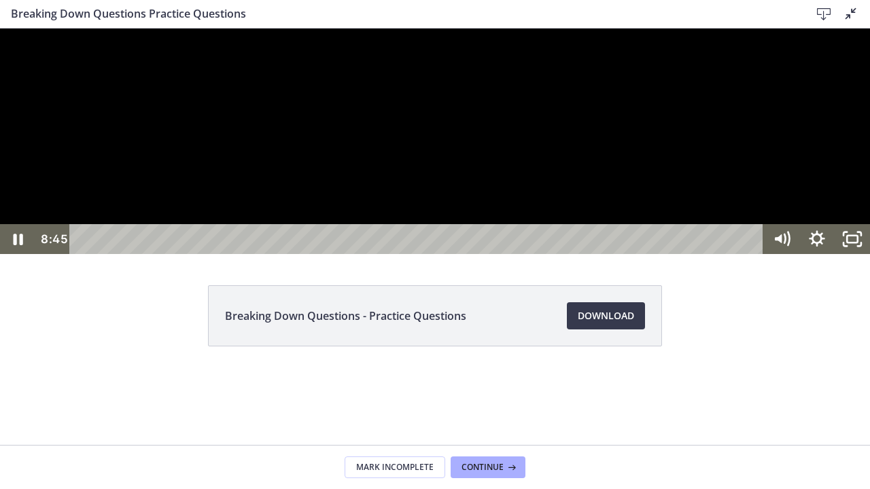
click at [363, 237] on div at bounding box center [435, 142] width 870 height 226
click at [392, 216] on div at bounding box center [435, 142] width 870 height 226
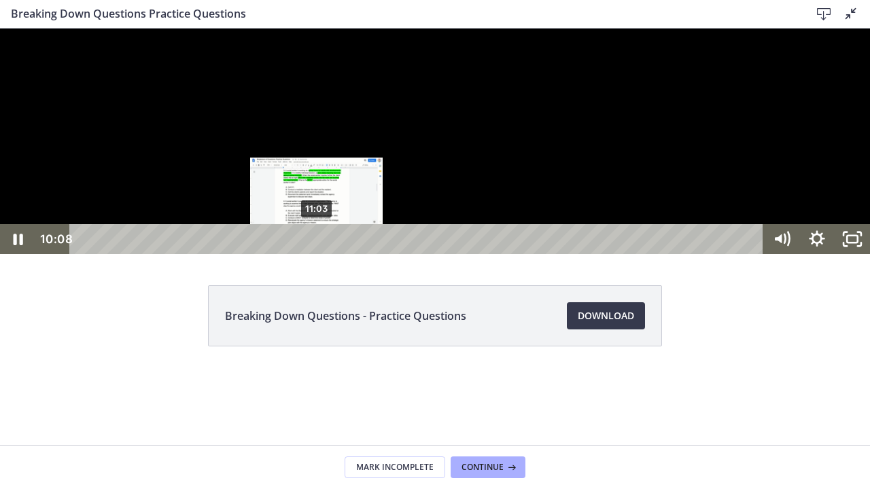
click at [317, 254] on div "11:03" at bounding box center [418, 239] width 673 height 30
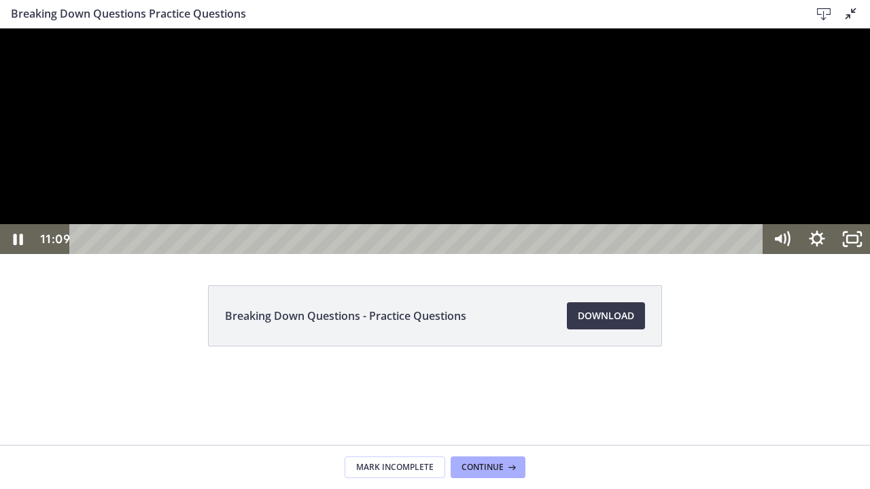
click at [321, 254] on div at bounding box center [435, 142] width 870 height 226
click at [15, 245] on icon "Play Video" at bounding box center [18, 239] width 9 height 12
click at [471, 254] on div at bounding box center [435, 142] width 870 height 226
click at [448, 220] on div at bounding box center [435, 142] width 870 height 226
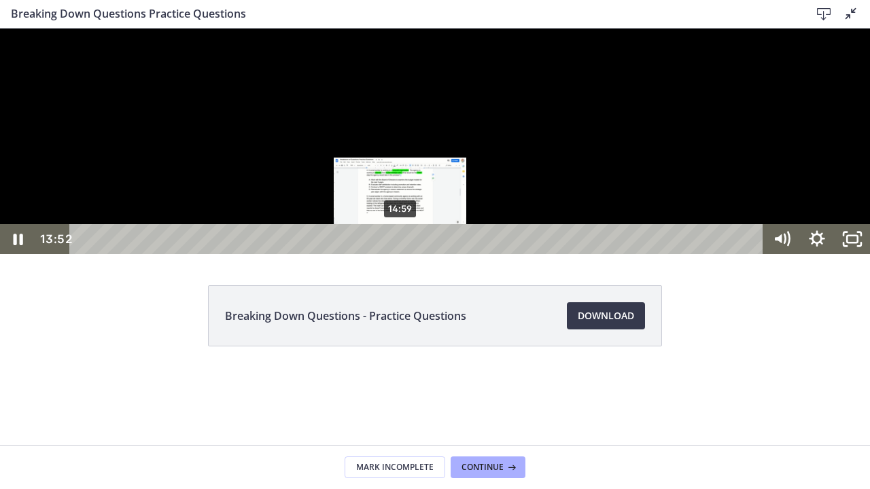
click at [400, 254] on div "14:59" at bounding box center [418, 239] width 673 height 30
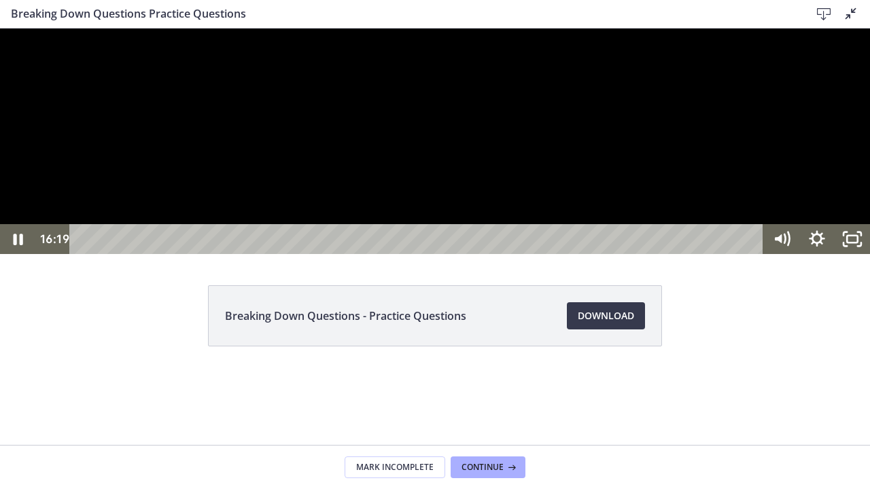
click at [412, 254] on div at bounding box center [435, 142] width 870 height 226
click at [416, 254] on div at bounding box center [435, 142] width 870 height 226
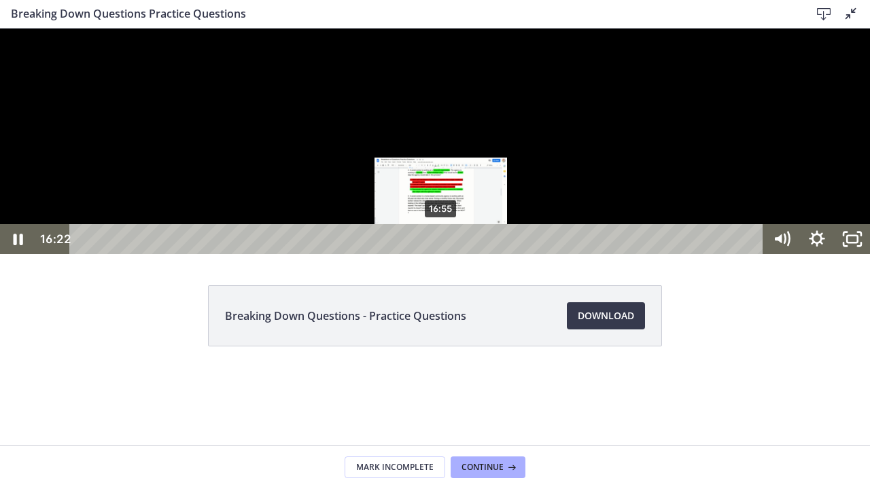
click at [441, 254] on div "16:55" at bounding box center [418, 239] width 673 height 30
click at [447, 254] on div "17:12" at bounding box center [418, 239] width 673 height 30
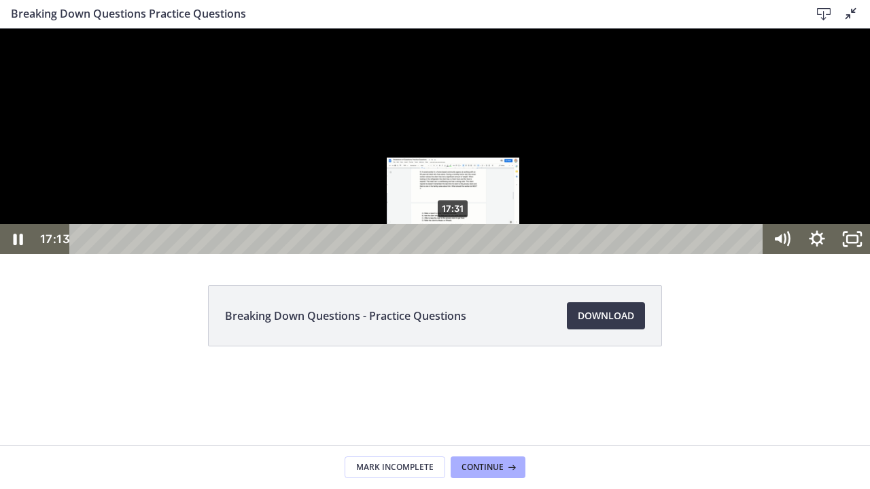
click at [454, 254] on div "17:31" at bounding box center [418, 239] width 673 height 30
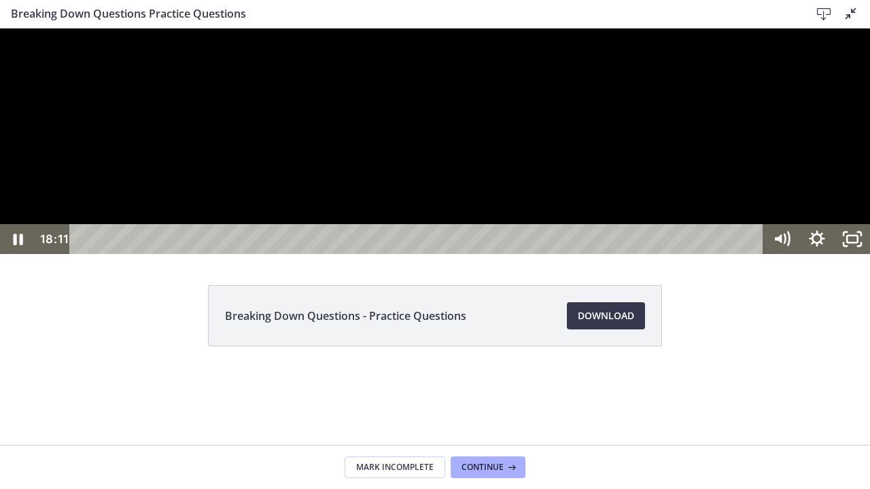
click at [527, 254] on div at bounding box center [435, 142] width 870 height 226
click at [486, 245] on div at bounding box center [435, 142] width 870 height 226
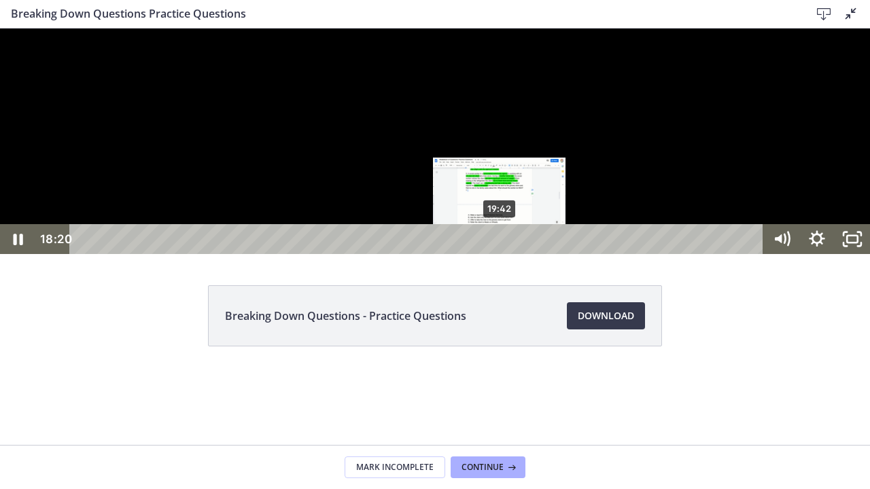
click at [500, 254] on div "19:42" at bounding box center [418, 239] width 673 height 30
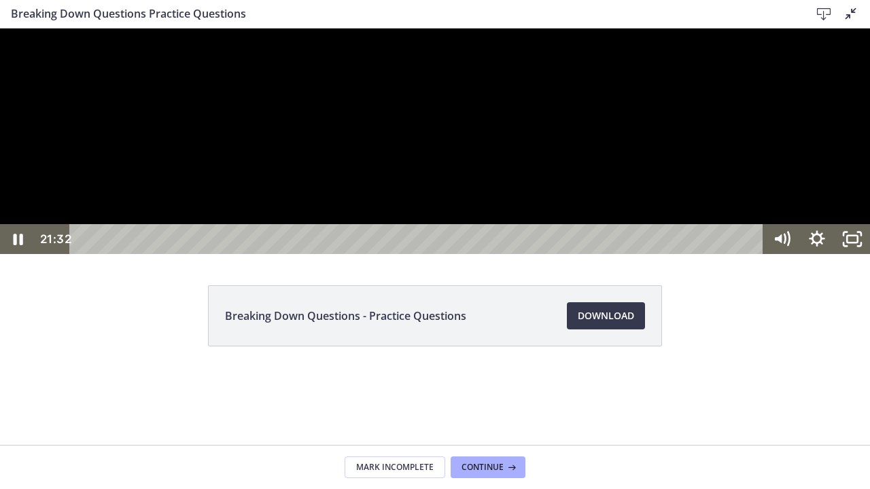
click at [549, 254] on div at bounding box center [435, 142] width 870 height 226
click at [535, 254] on div at bounding box center [435, 142] width 870 height 226
click at [424, 254] on div at bounding box center [435, 142] width 870 height 226
click at [503, 254] on div at bounding box center [435, 142] width 870 height 226
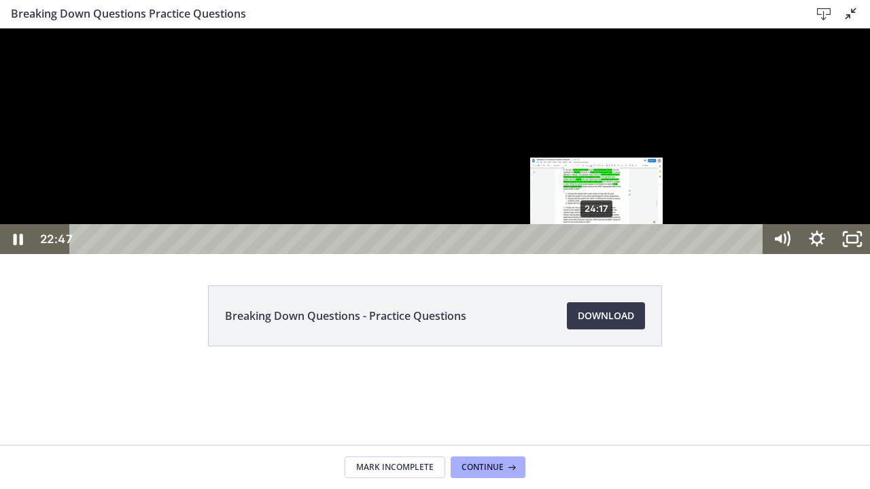
click at [597, 254] on div "24:17" at bounding box center [418, 239] width 673 height 30
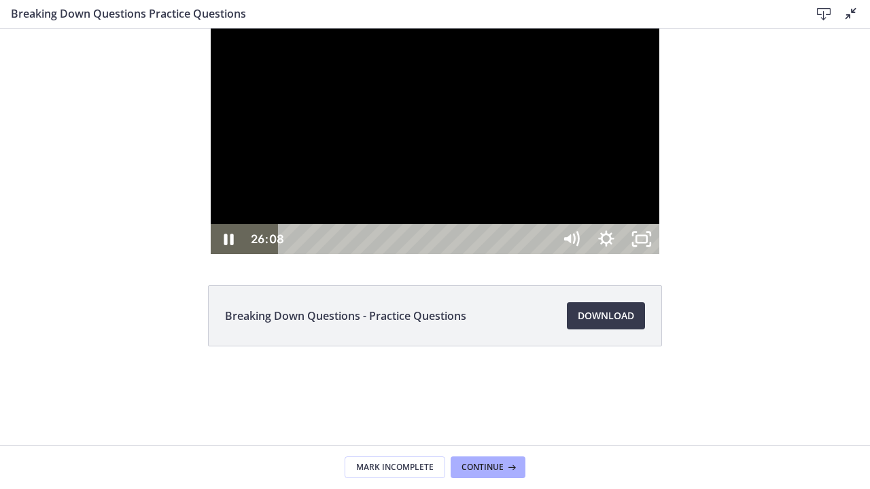
click at [544, 254] on div "26:22" at bounding box center [417, 239] width 253 height 30
click at [476, 254] on div at bounding box center [435, 142] width 448 height 226
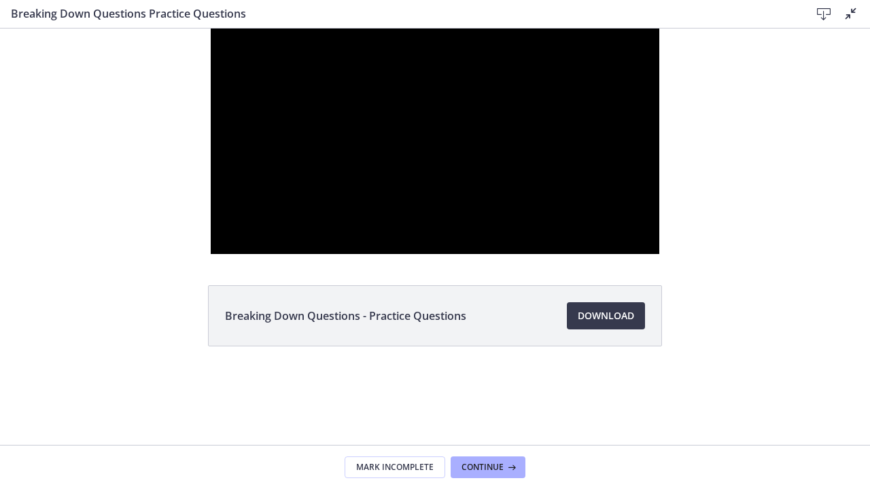
click at [476, 254] on div at bounding box center [435, 142] width 448 height 226
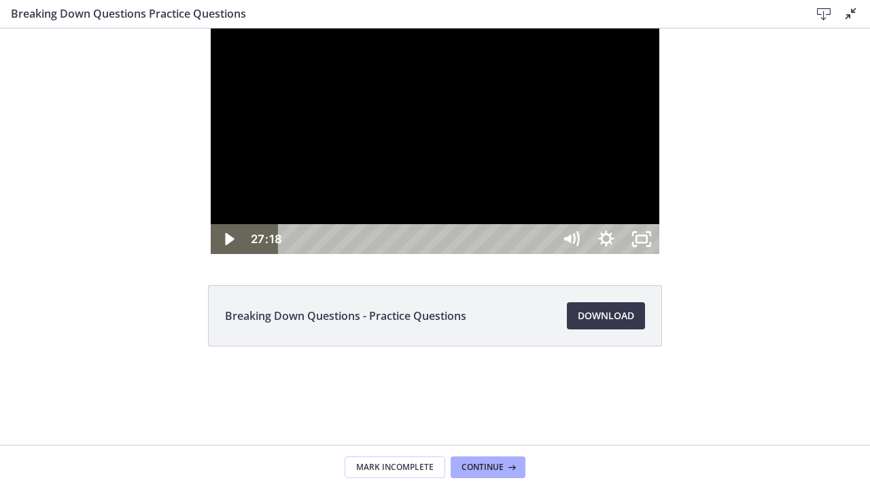
click at [476, 254] on div at bounding box center [435, 142] width 448 height 226
click at [544, 254] on div "28:31" at bounding box center [417, 239] width 253 height 30
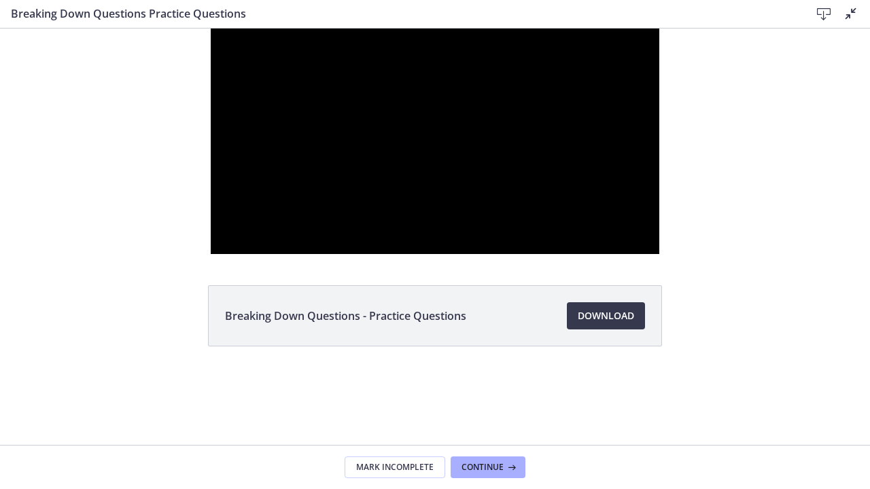
click at [427, 254] on div at bounding box center [435, 142] width 448 height 226
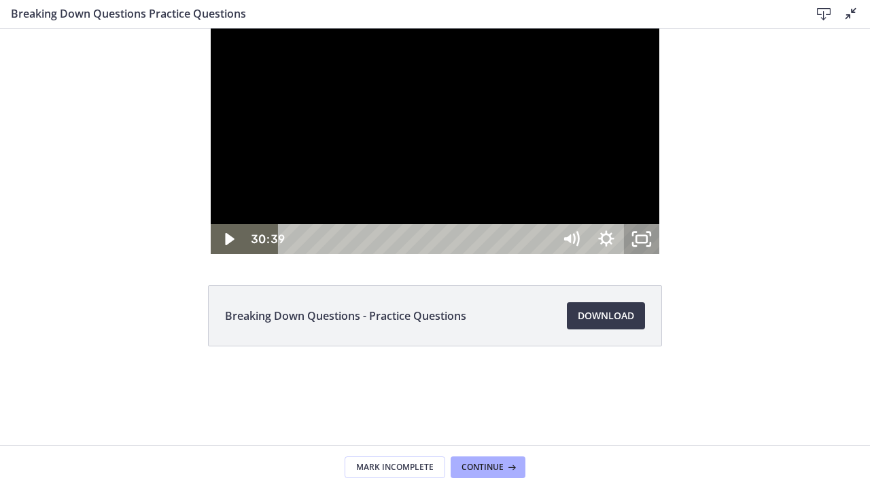
click at [659, 254] on icon "Unfullscreen" at bounding box center [641, 239] width 35 height 30
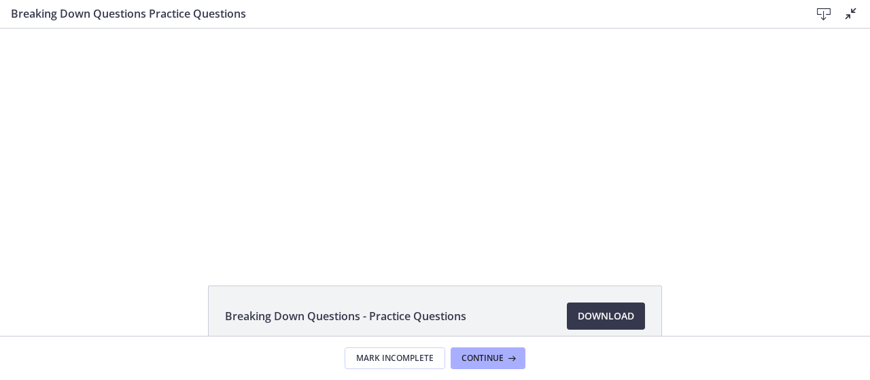
click at [852, 12] on icon at bounding box center [850, 13] width 16 height 16
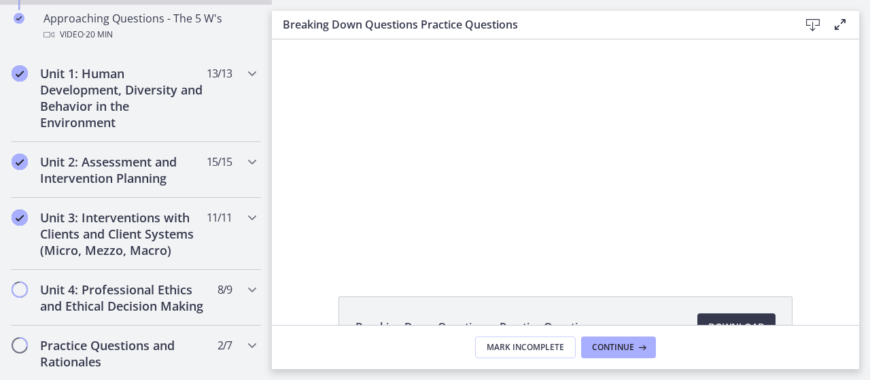
scroll to position [489, 0]
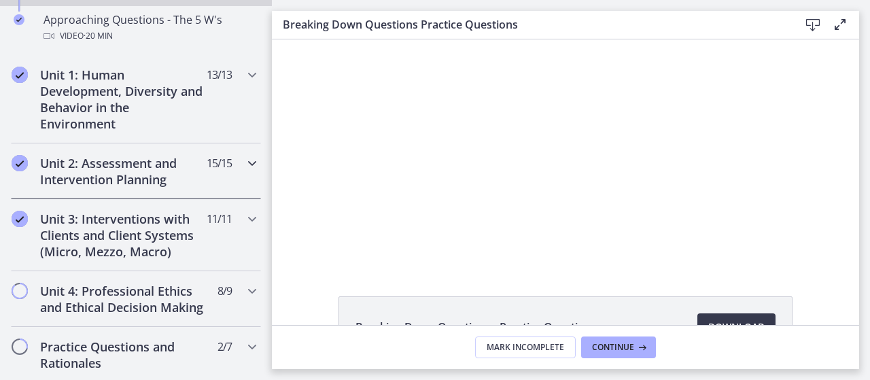
click at [244, 162] on icon "Chapters" at bounding box center [252, 163] width 16 height 16
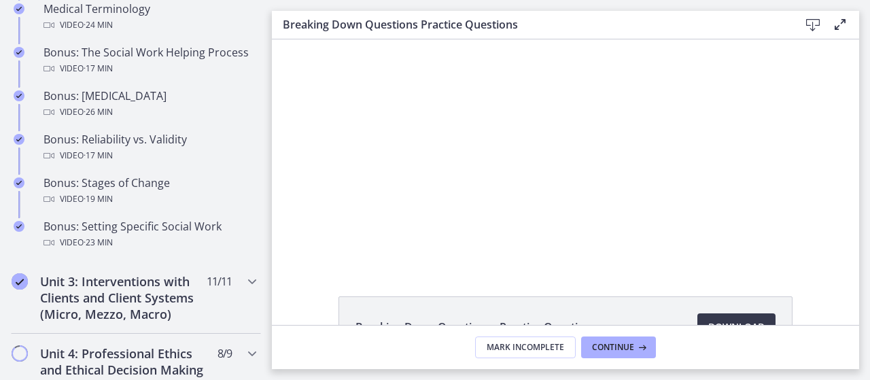
scroll to position [1145, 0]
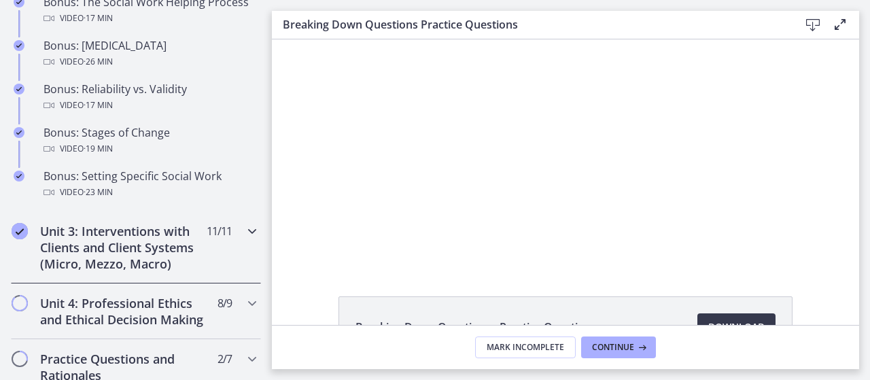
click at [244, 239] on icon "Chapters" at bounding box center [252, 231] width 16 height 16
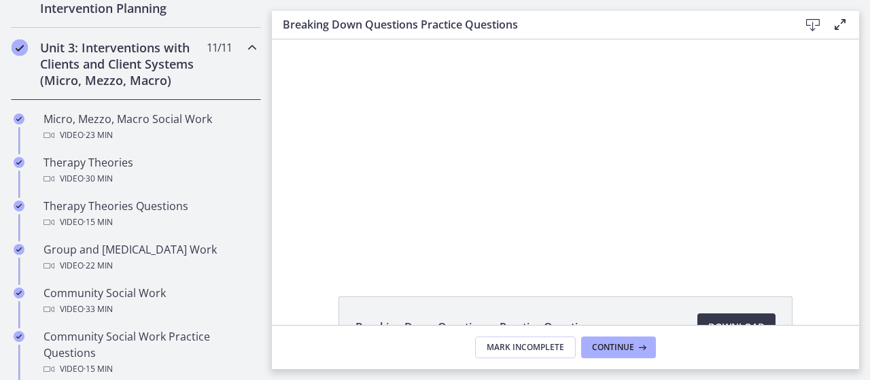
scroll to position [482, 0]
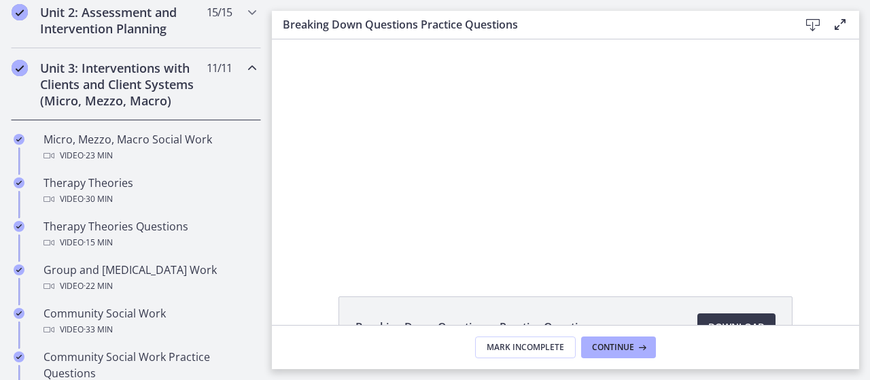
drag, startPoint x: 266, startPoint y: 263, endPoint x: 10, endPoint y: 81, distance: 314.2
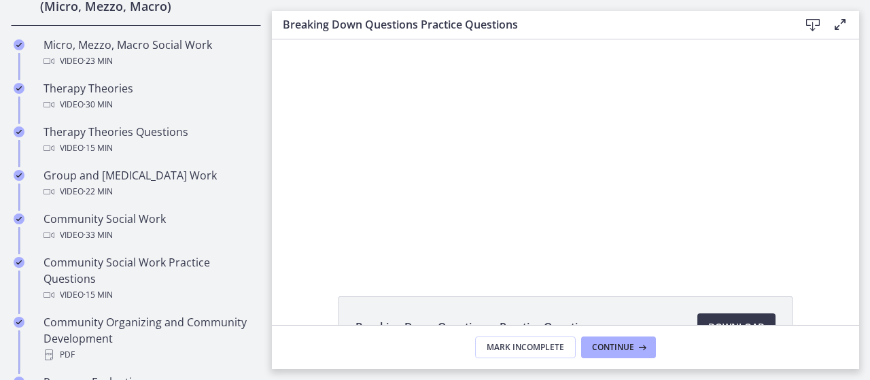
scroll to position [632, 0]
